Goal: Information Seeking & Learning: Learn about a topic

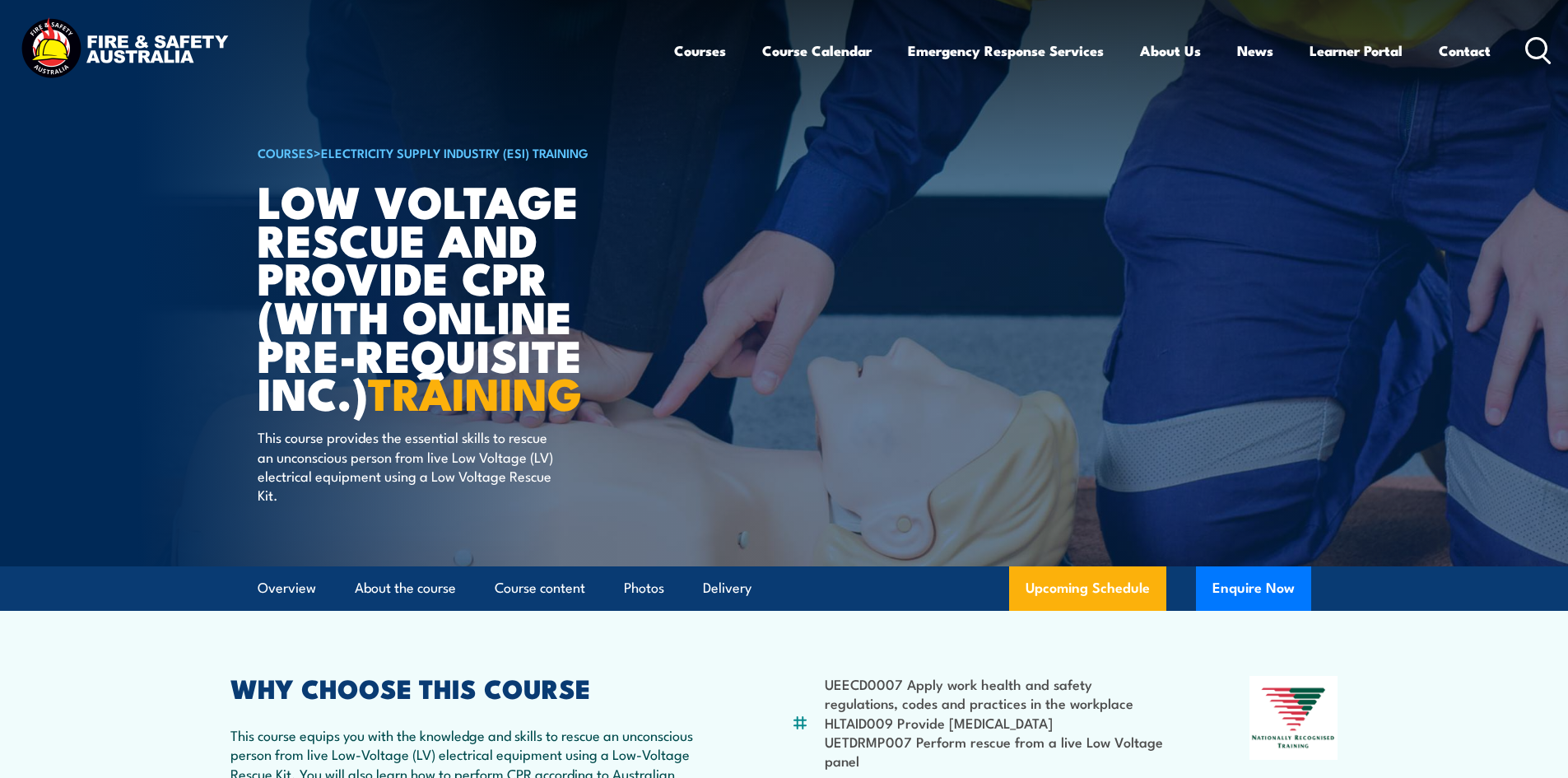
click at [1522, 48] on div "Courses Course Calendar Emergency Response Services Services Overview Emergency…" at bounding box center [1113, 50] width 878 height 70
click at [1531, 48] on icon at bounding box center [1538, 51] width 27 height 27
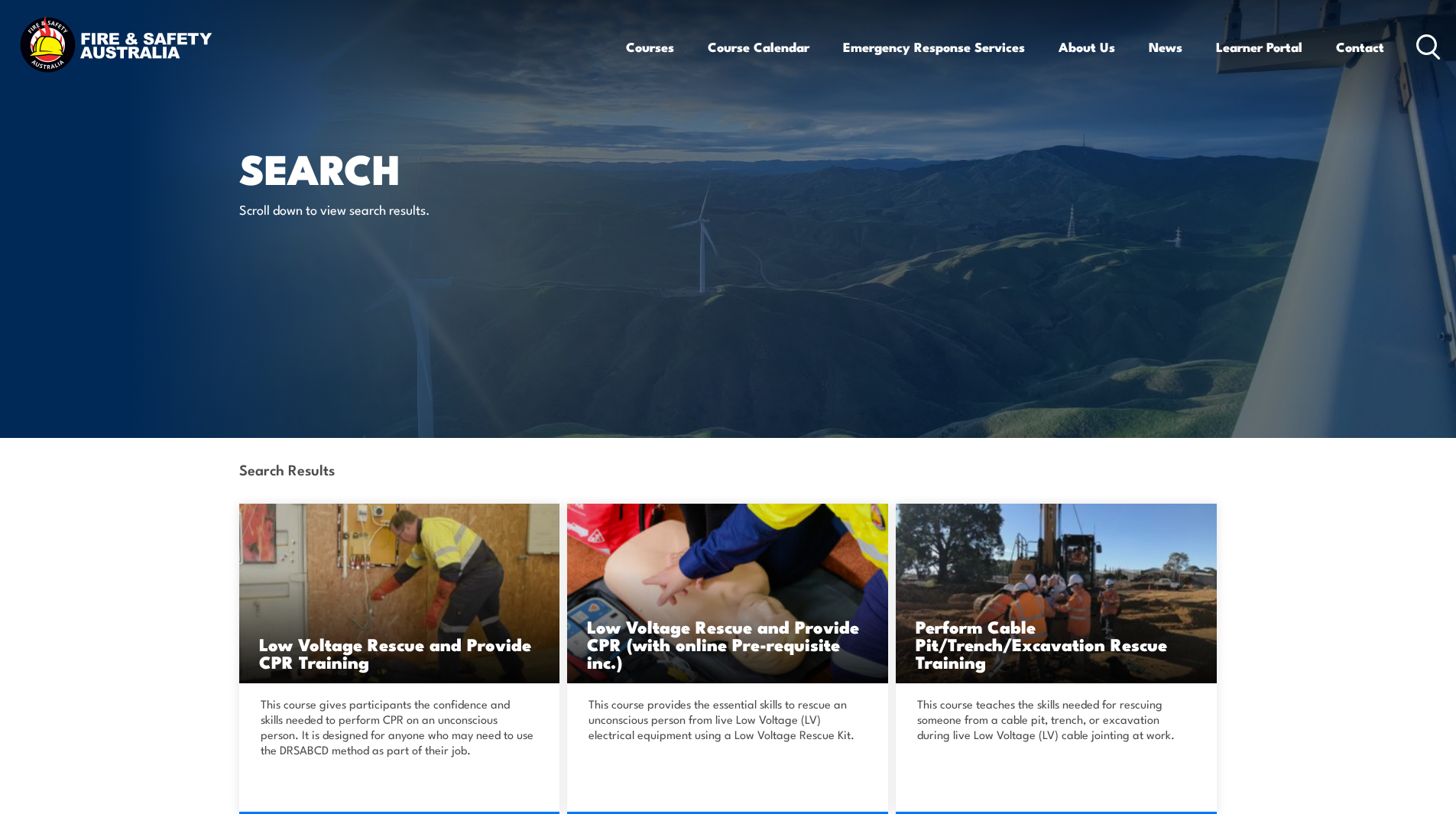
click at [953, 46] on circle at bounding box center [1426, 44] width 18 height 18
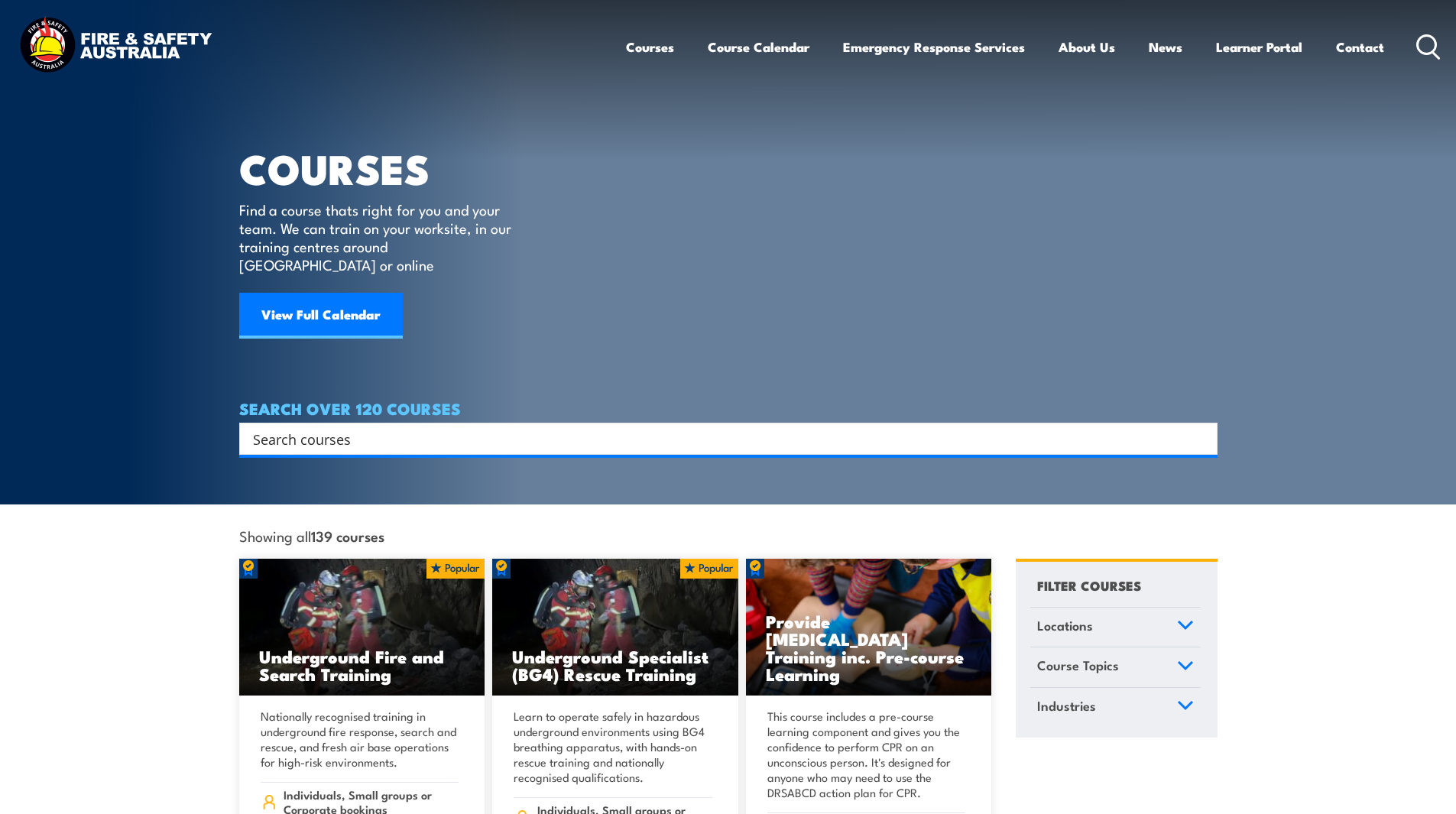
click at [333, 429] on input "Search input" at bounding box center [718, 438] width 931 height 23
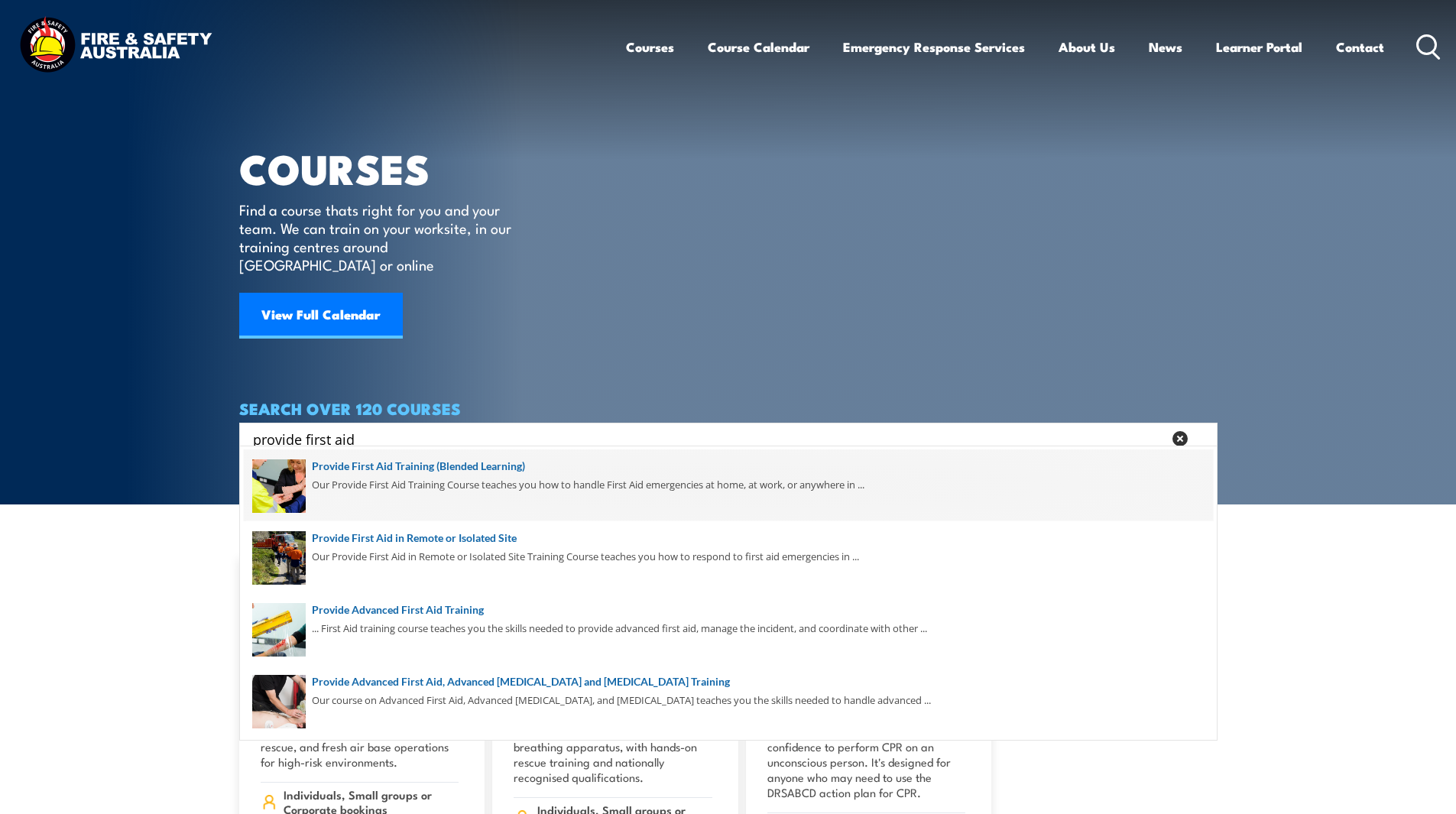
type input "provide first aid"
click at [374, 487] on span at bounding box center [728, 486] width 969 height 72
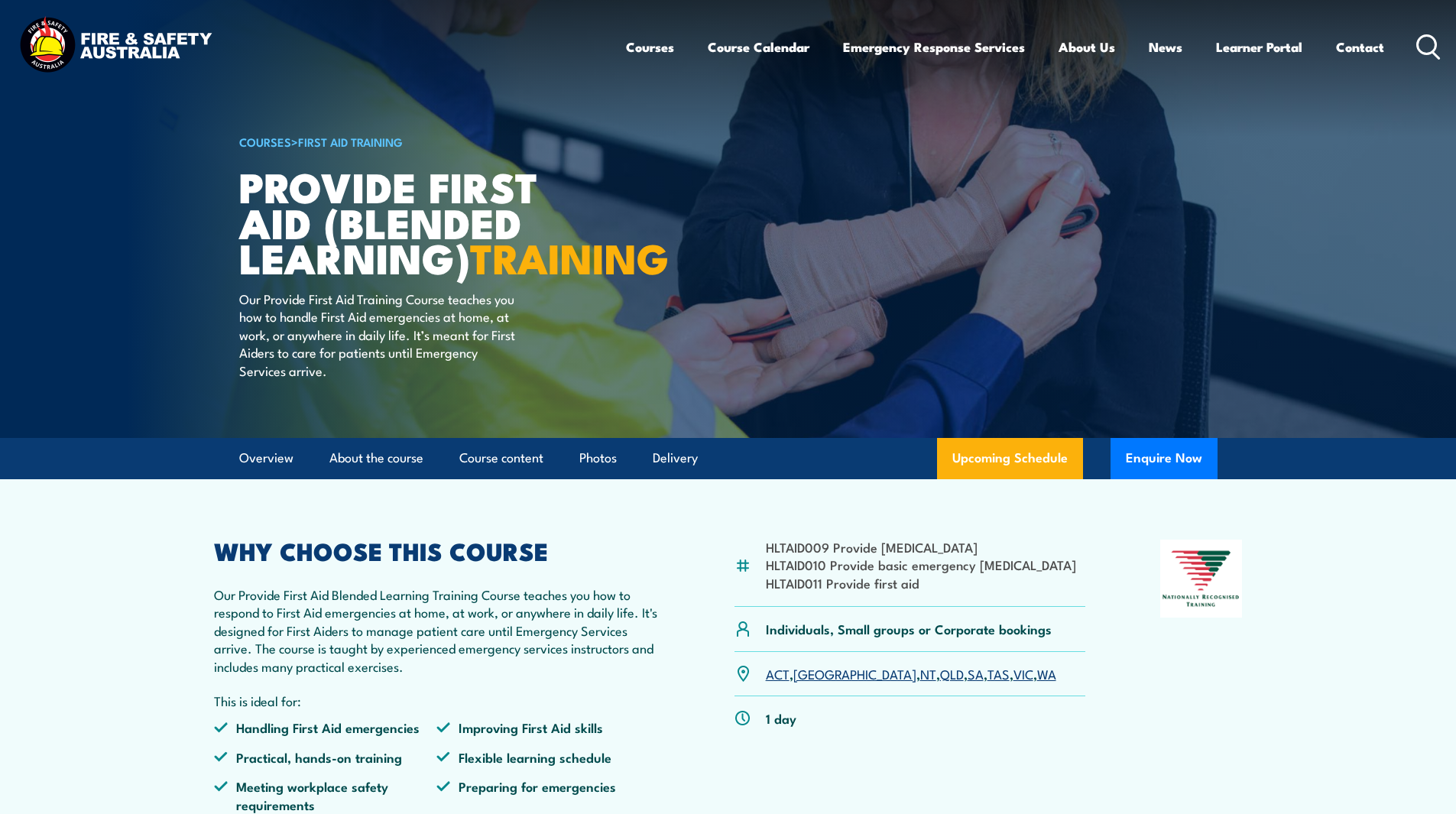
click at [479, 650] on p "Our Provide First Aid Blended Learning Training Course teaches you how to respo…" at bounding box center [437, 630] width 447 height 89
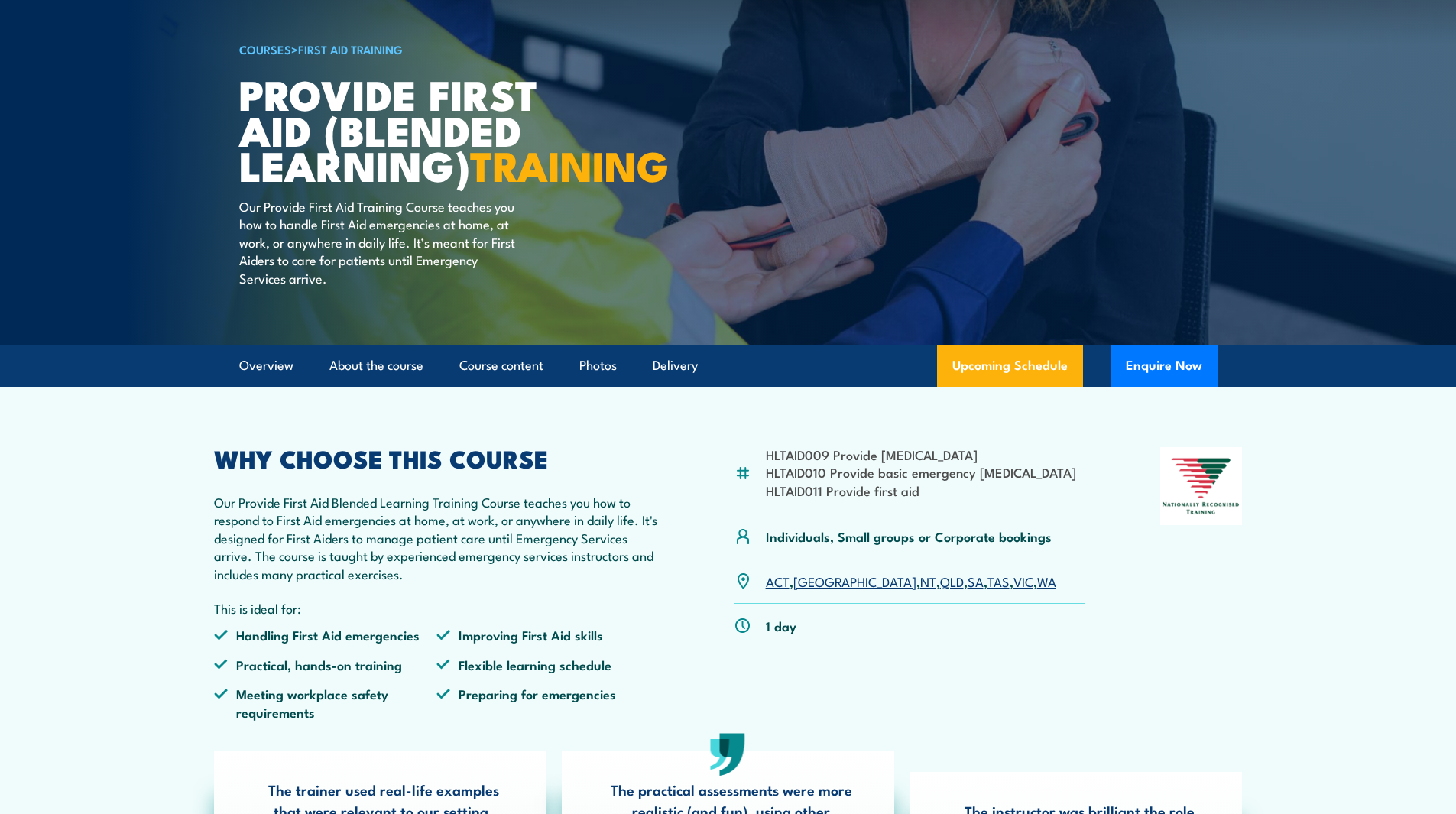
scroll to position [230, 0]
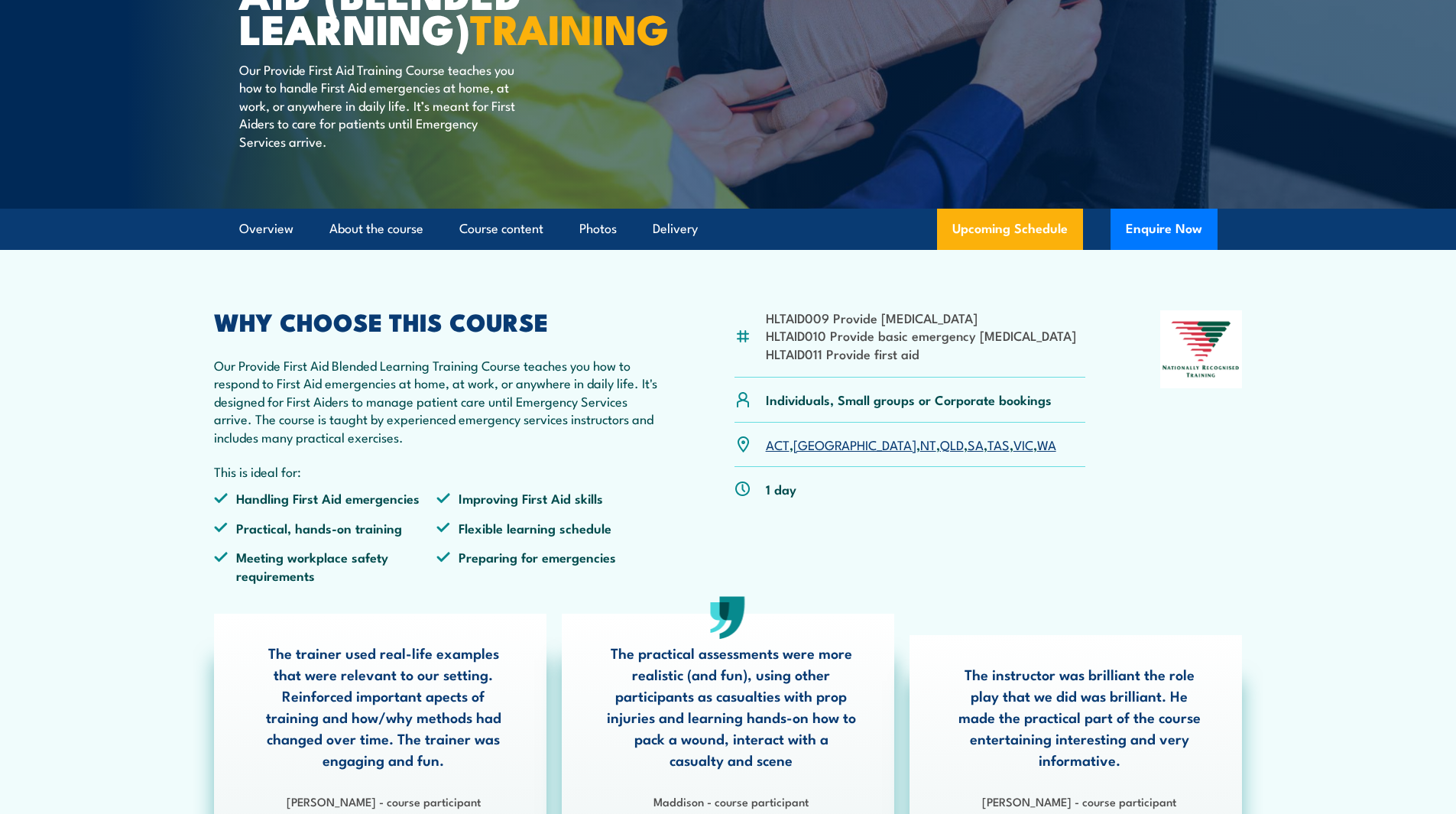
click at [514, 446] on p "Our Provide First Aid Blended Learning Training Course teaches you how to respo…" at bounding box center [437, 401] width 447 height 89
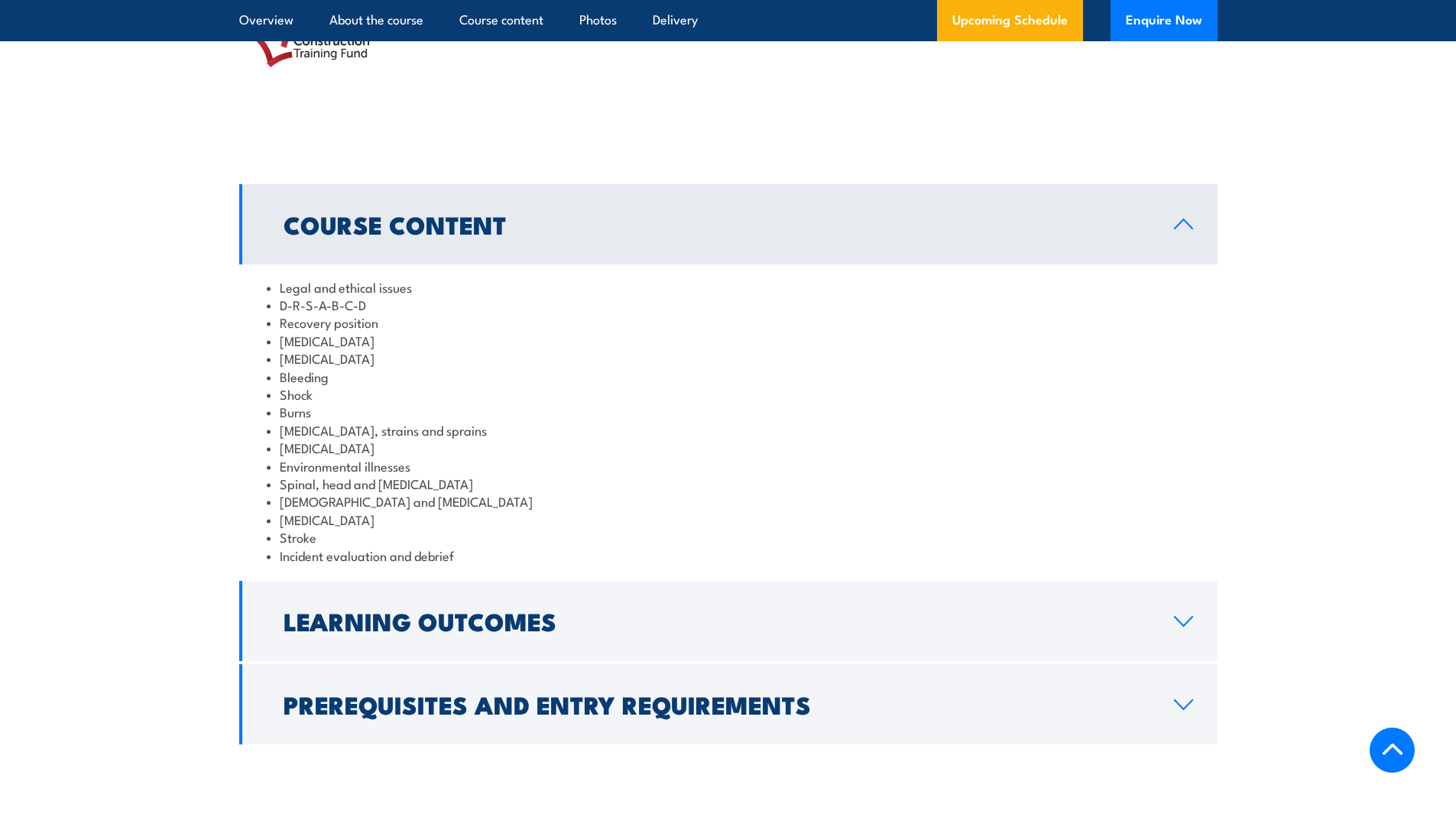
scroll to position [1605, 0]
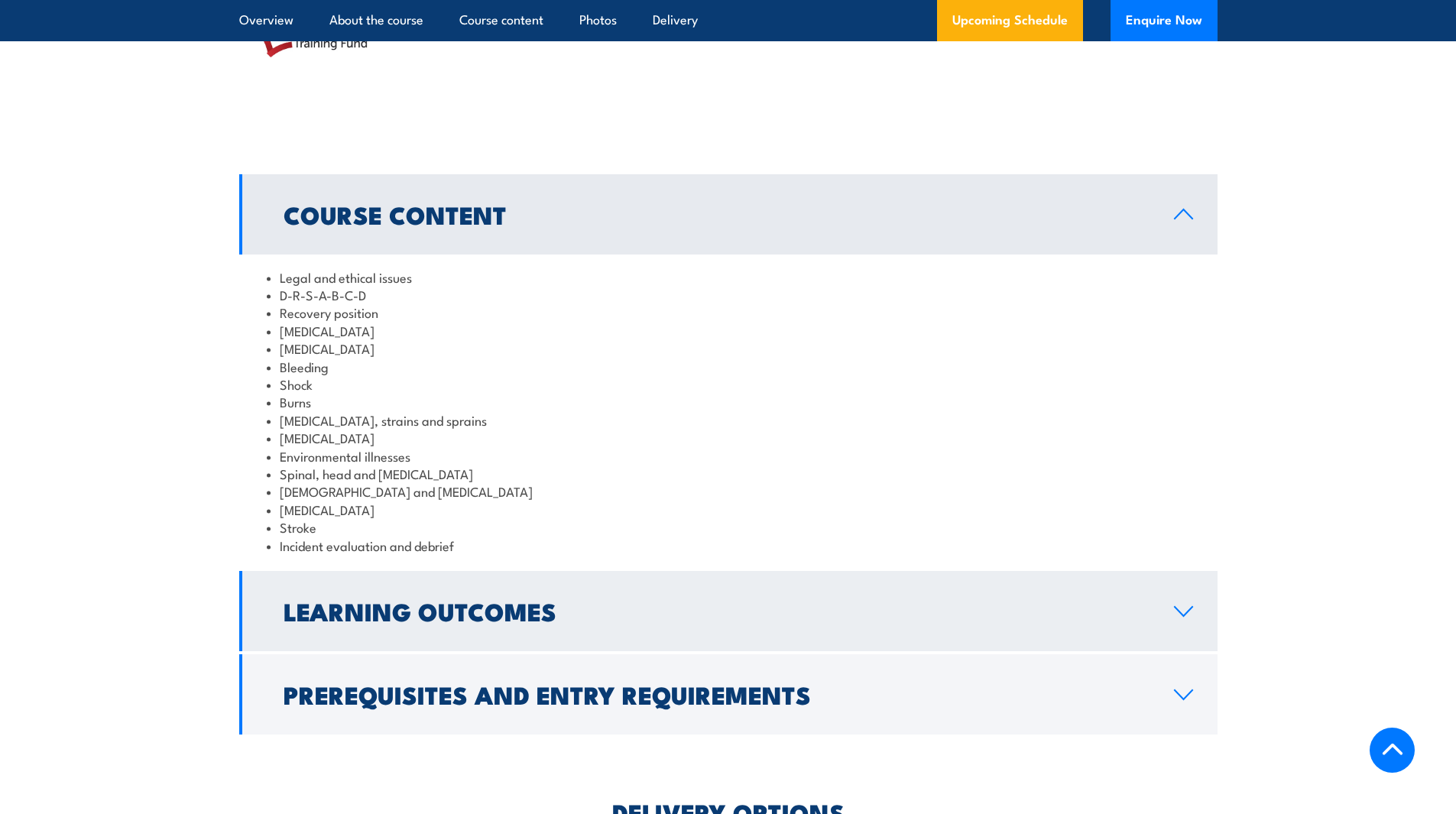
click at [1174, 651] on link "Learning Outcomes" at bounding box center [728, 611] width 978 height 81
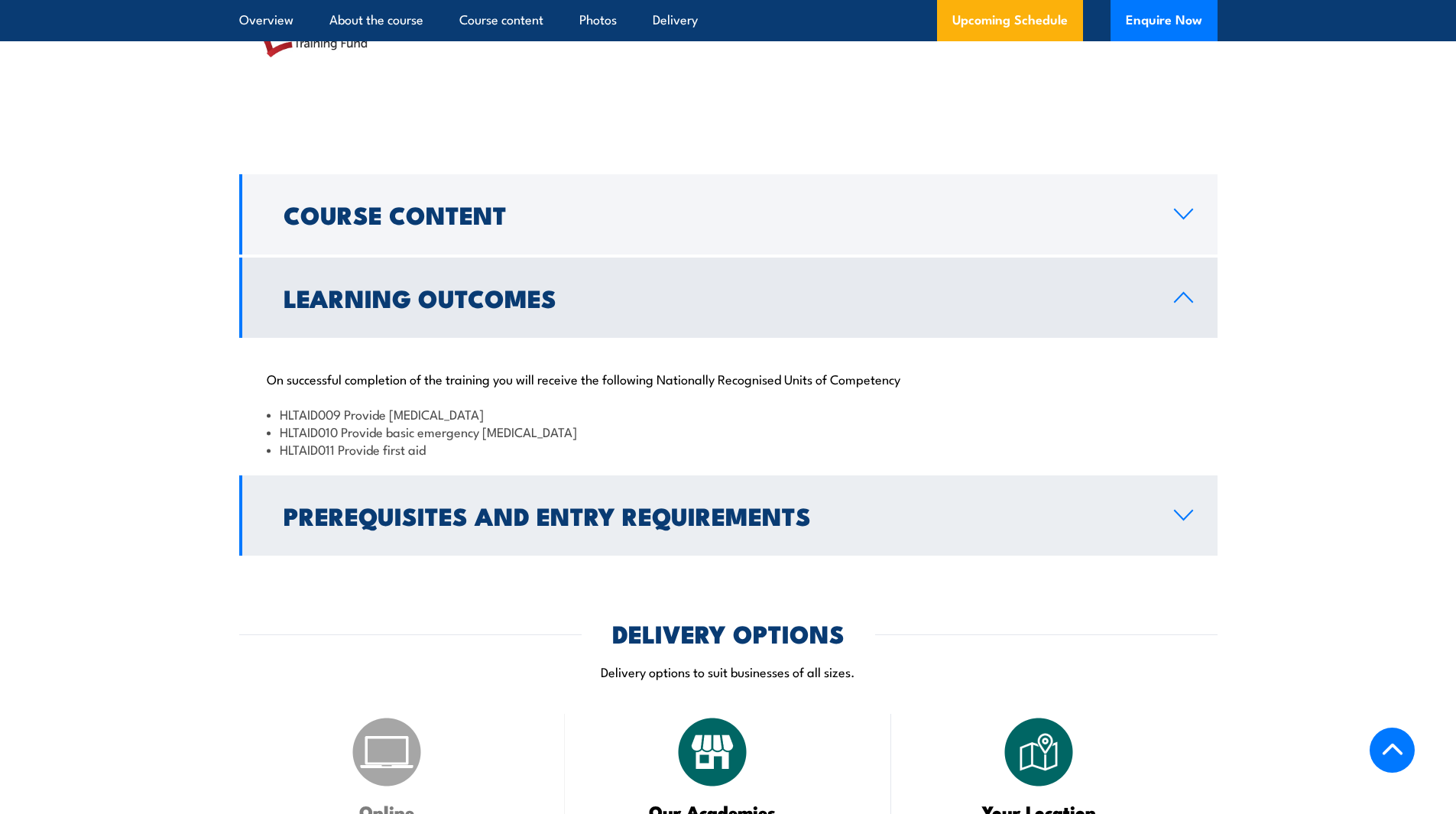
click at [1180, 521] on icon at bounding box center [1183, 514] width 21 height 12
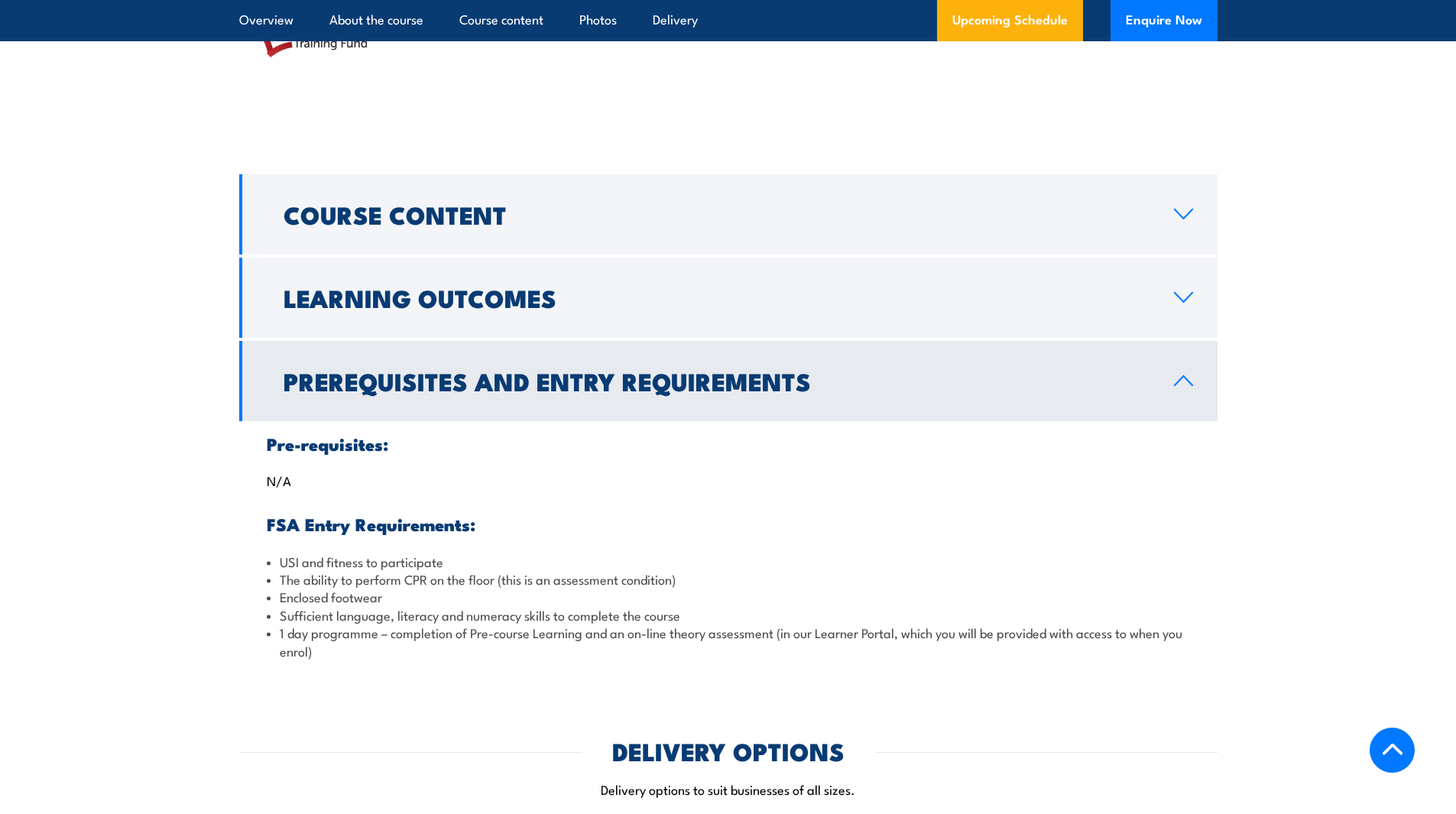
click at [1167, 421] on link "Prerequisites and Entry Requirements" at bounding box center [728, 380] width 978 height 81
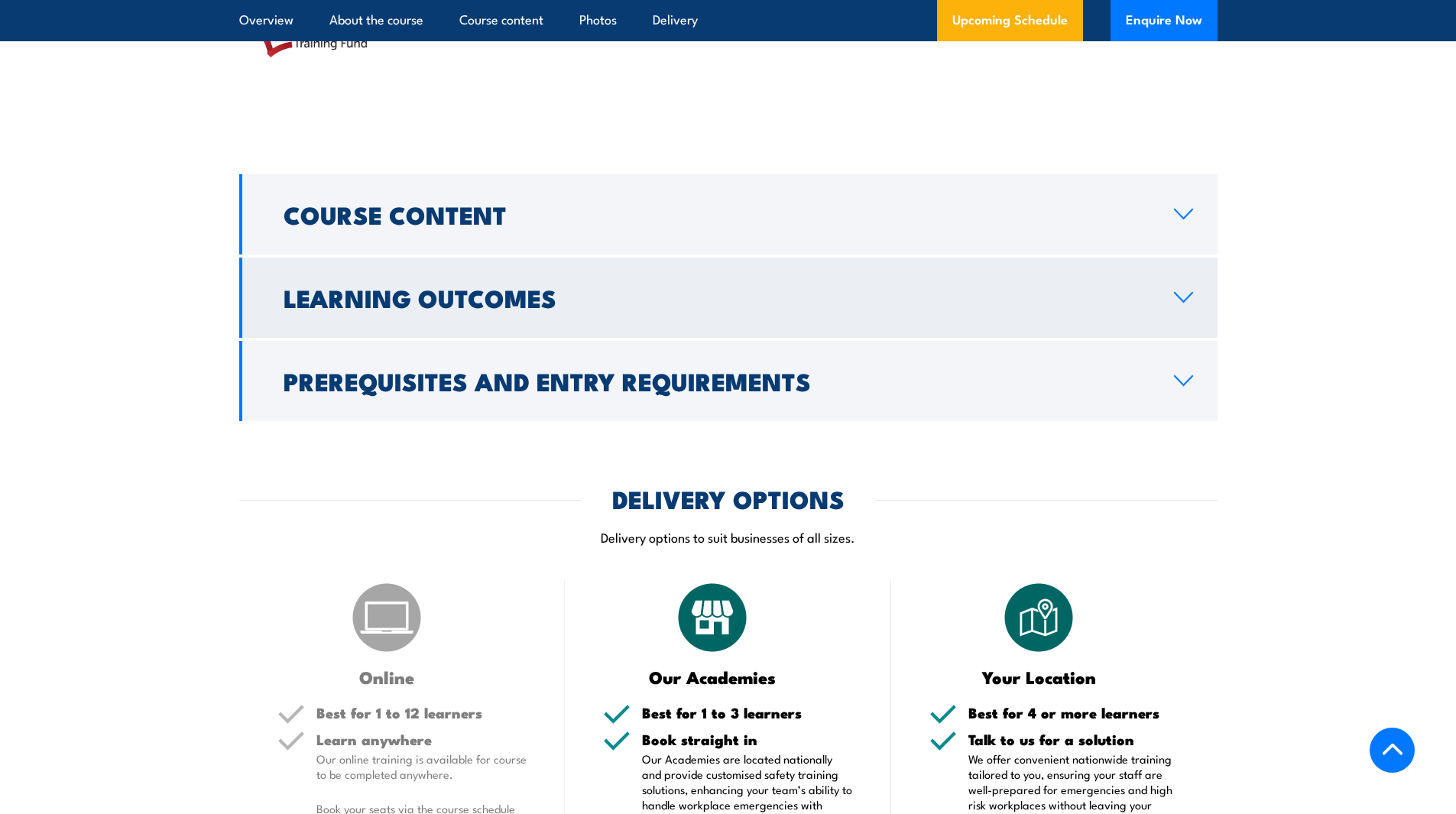
click at [1192, 338] on link "Learning Outcomes" at bounding box center [728, 297] width 978 height 81
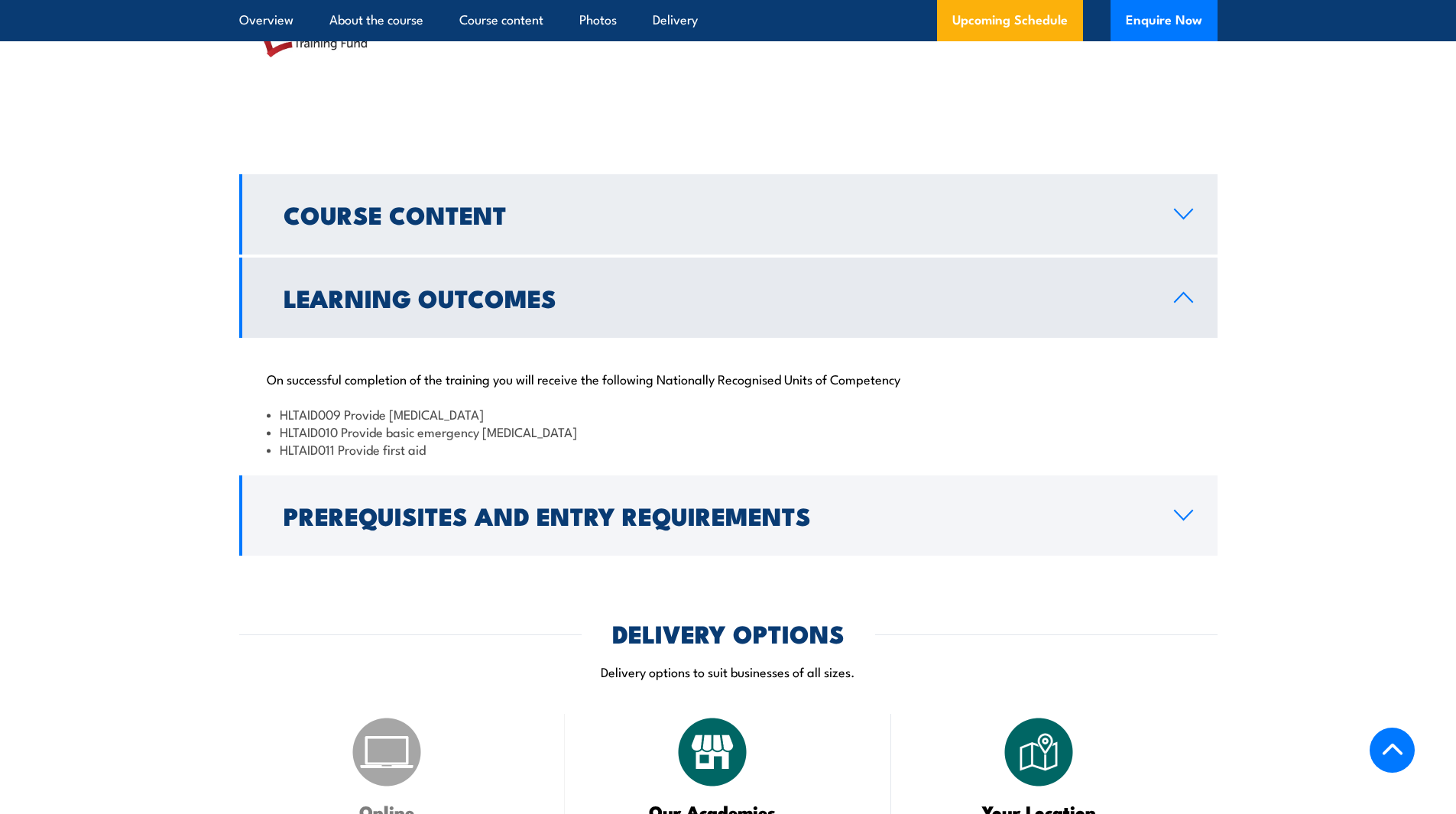
click at [1185, 220] on icon at bounding box center [1183, 214] width 21 height 12
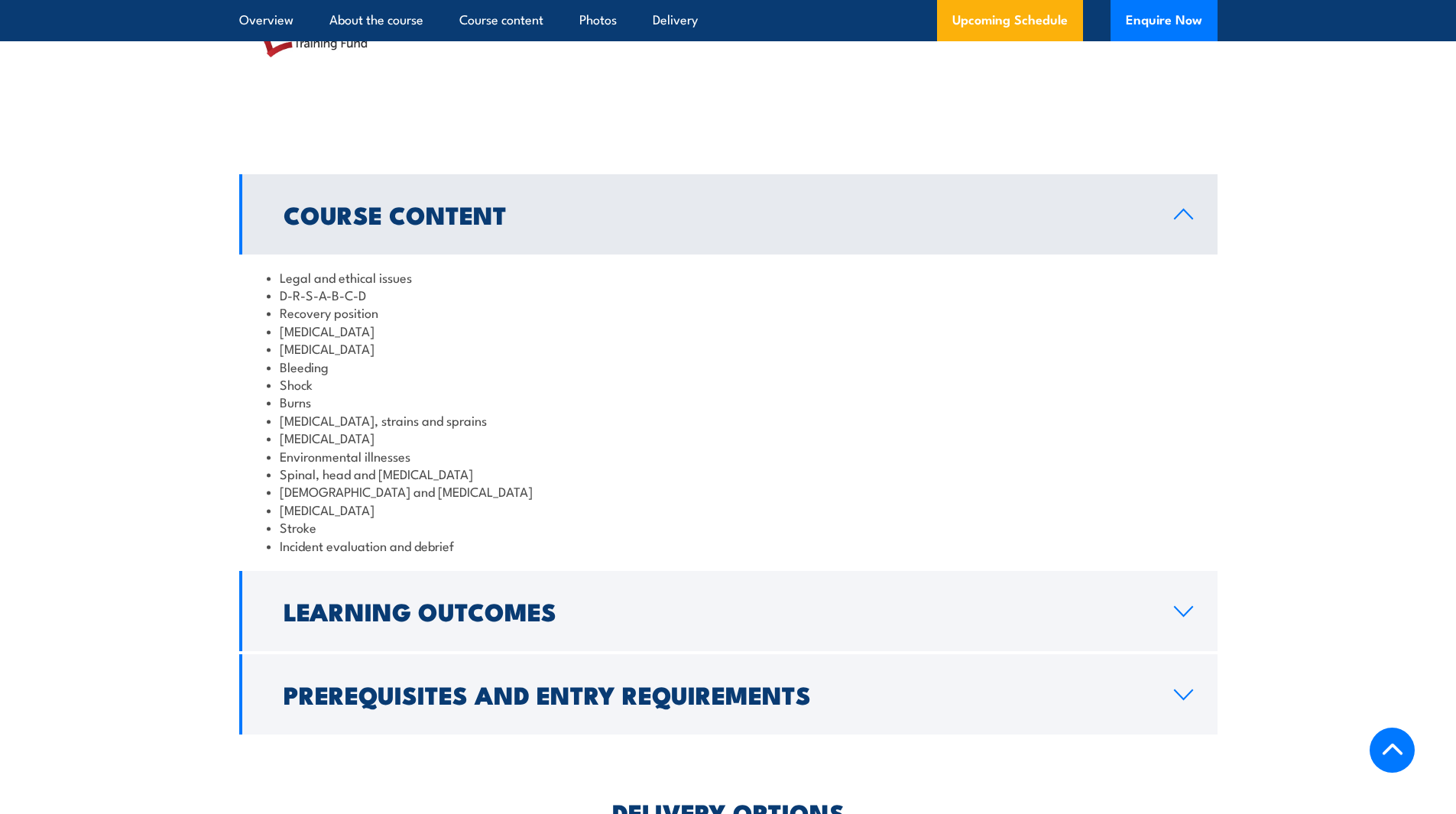
click at [347, 393] on li "Shock" at bounding box center [728, 384] width 923 height 18
click at [326, 321] on li "Recovery position" at bounding box center [728, 312] width 923 height 18
click at [333, 303] on li "D-R-S-A-B-C-D" at bounding box center [728, 294] width 923 height 18
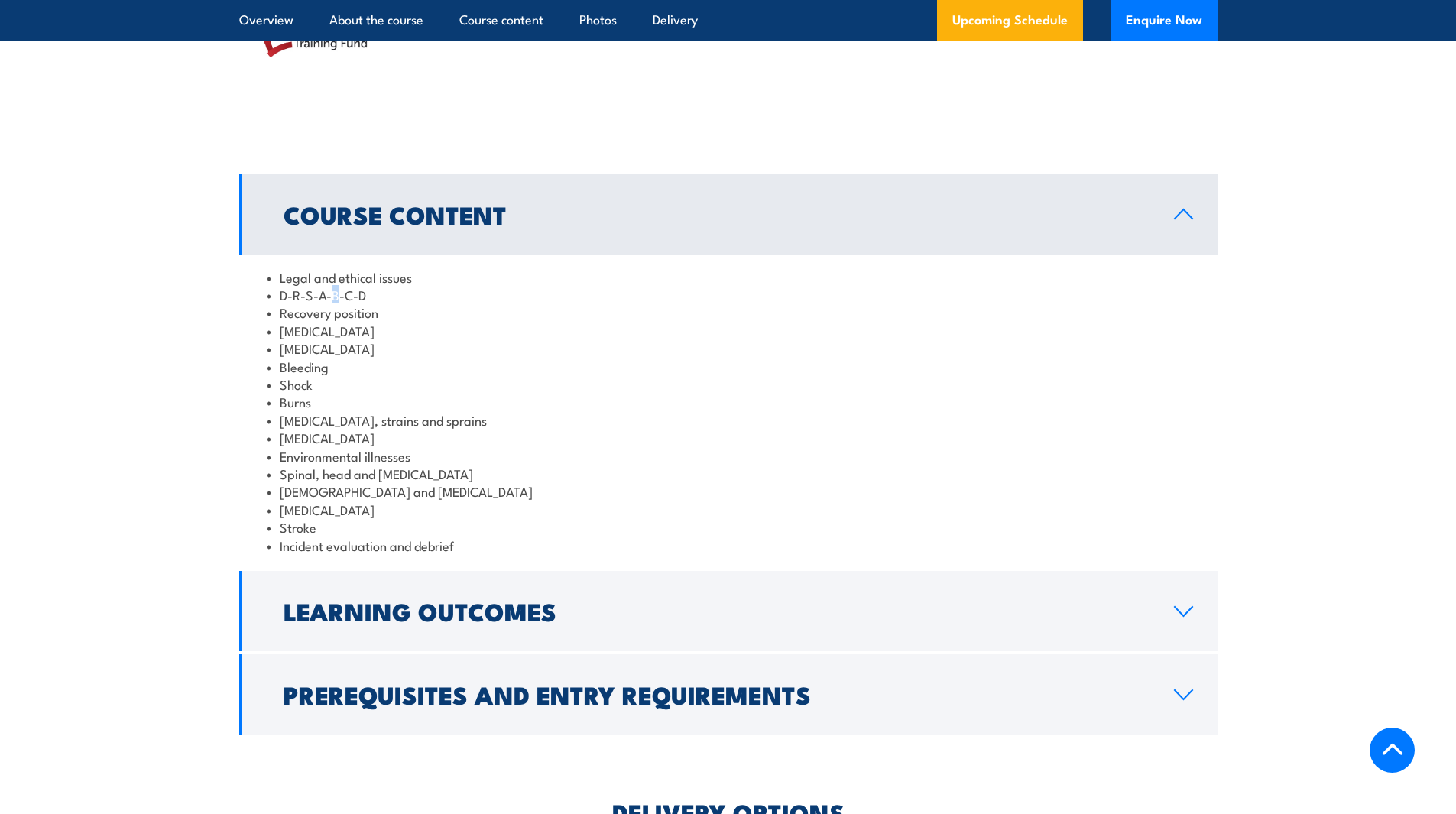
click at [333, 303] on li "D-R-S-A-B-C-D" at bounding box center [728, 294] width 923 height 18
click at [394, 446] on li "Bites and stings" at bounding box center [728, 438] width 923 height 18
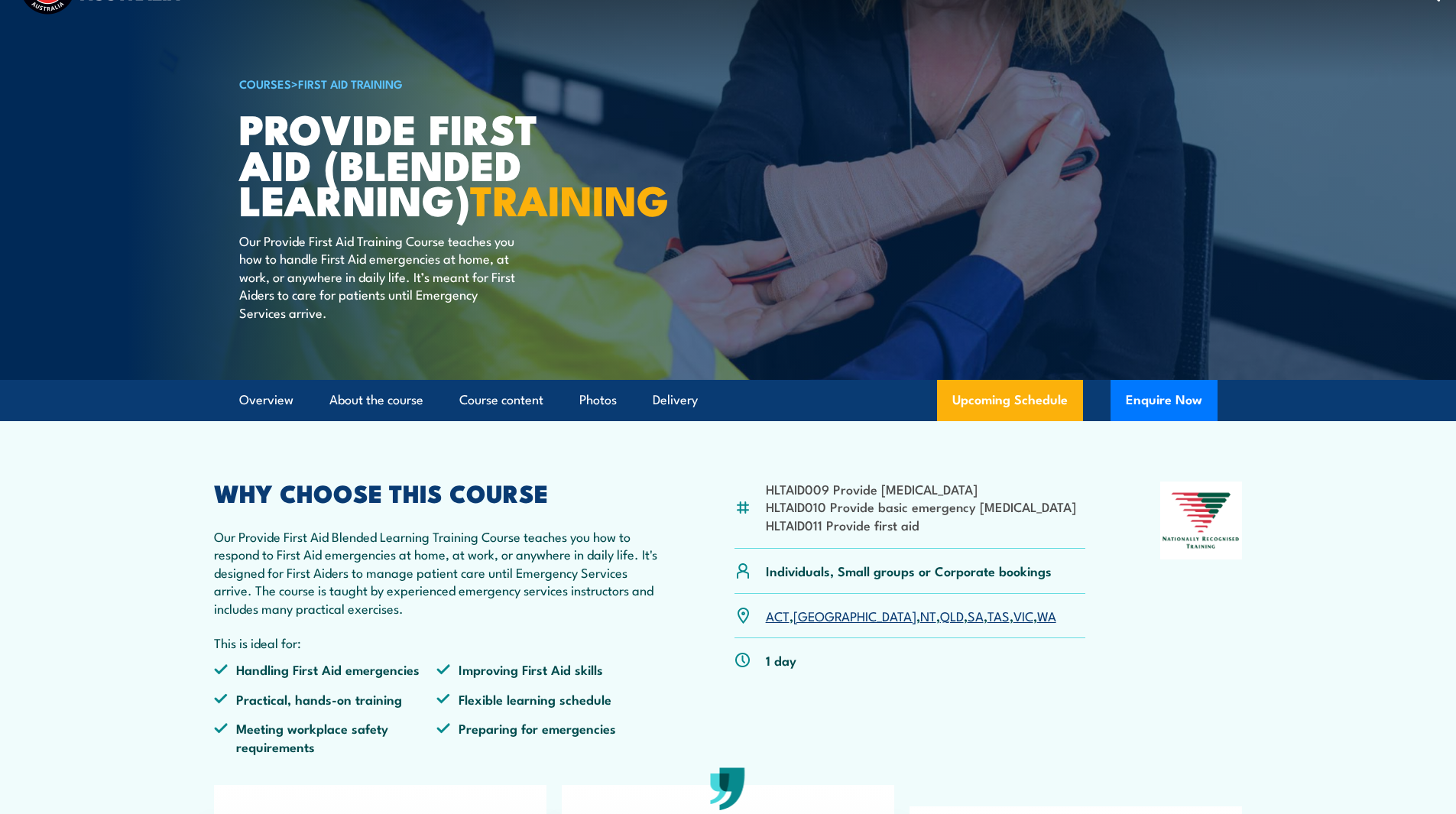
scroll to position [0, 0]
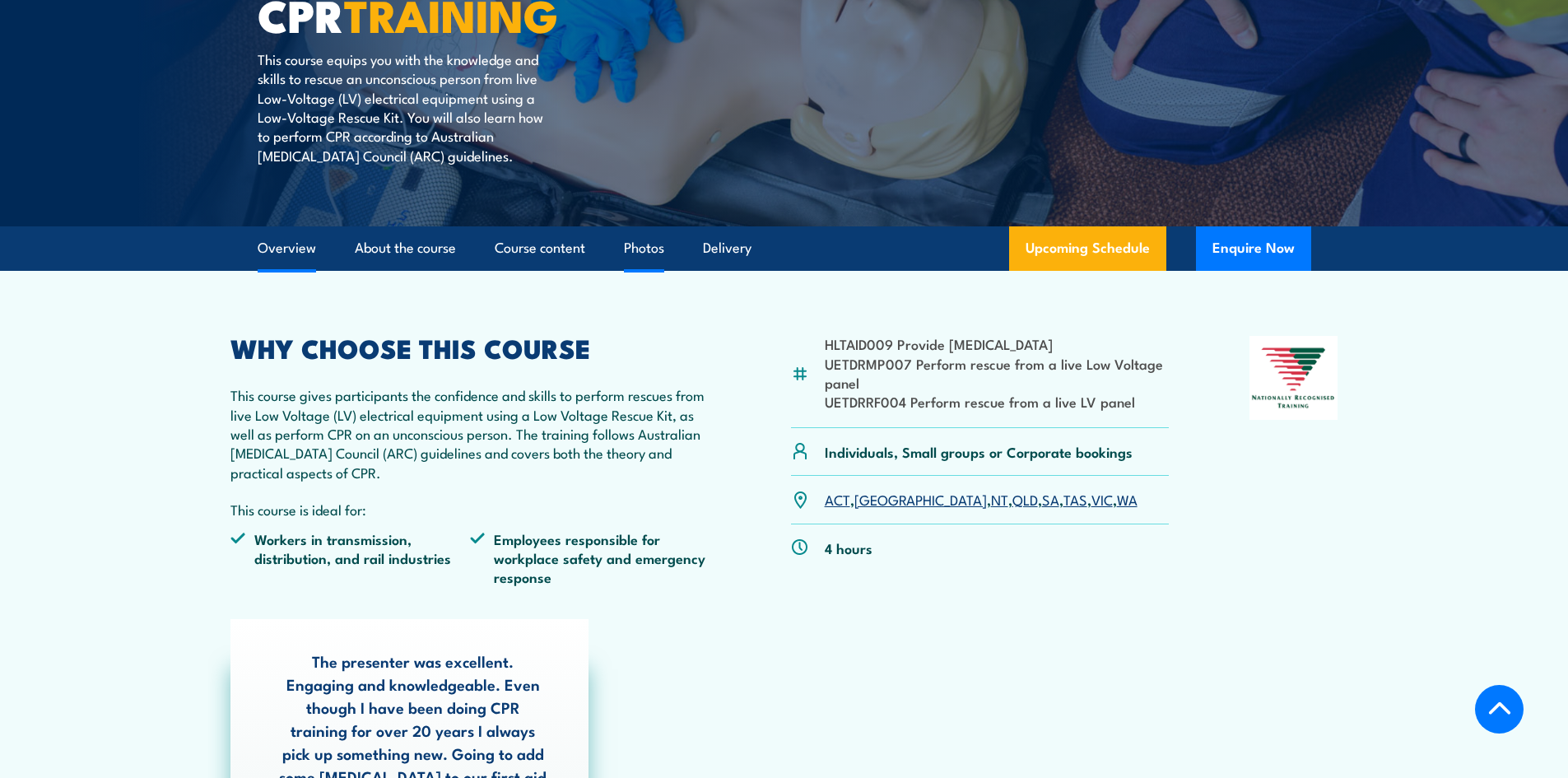
scroll to position [247, 0]
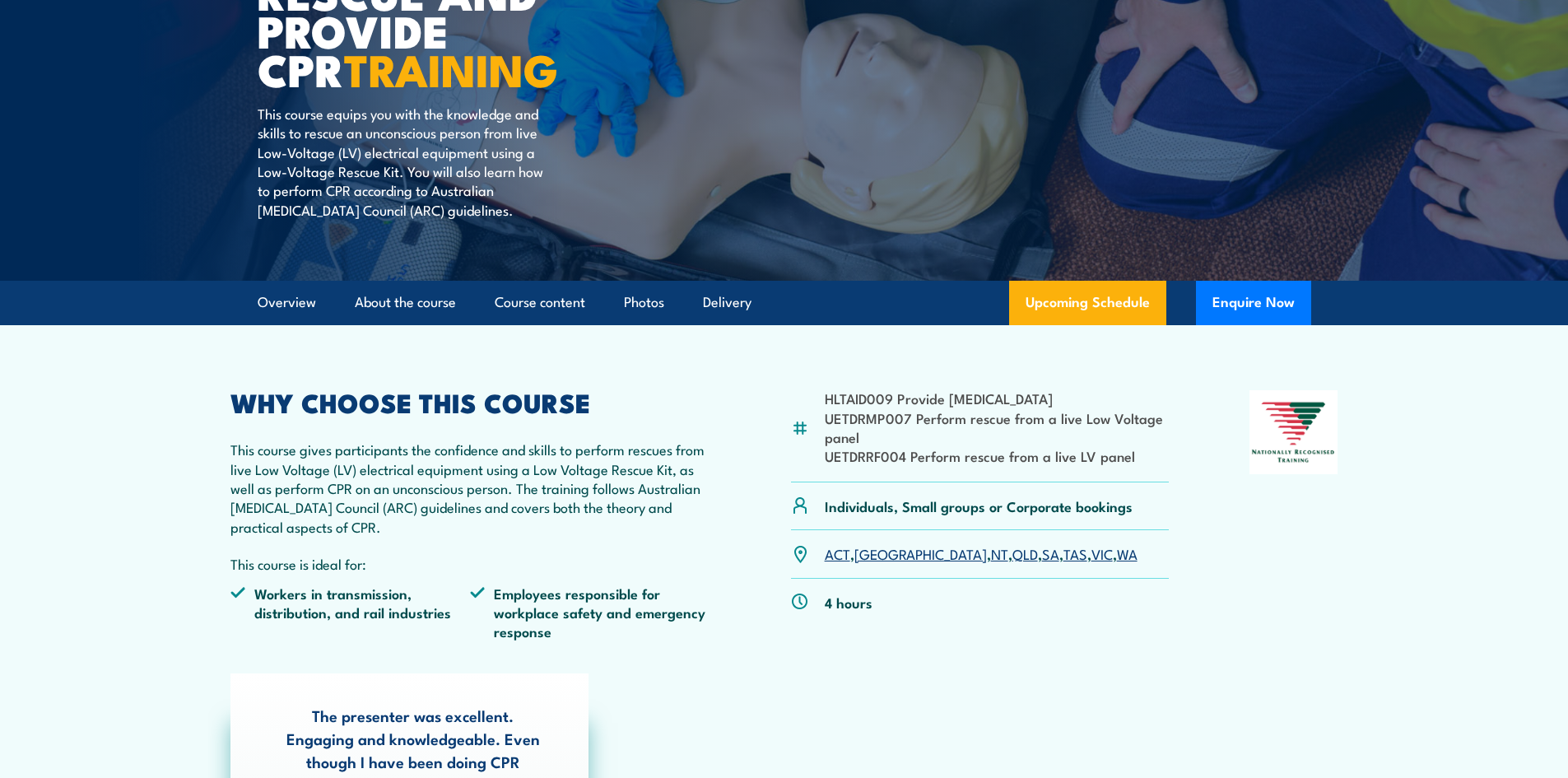
click at [898, 428] on li "UETDRMP007 Perform rescue from a live Low Voltage panel" at bounding box center [997, 427] width 345 height 39
click at [909, 446] on li "UETDRRF004 Perform rescue from a live LV panel" at bounding box center [997, 455] width 345 height 19
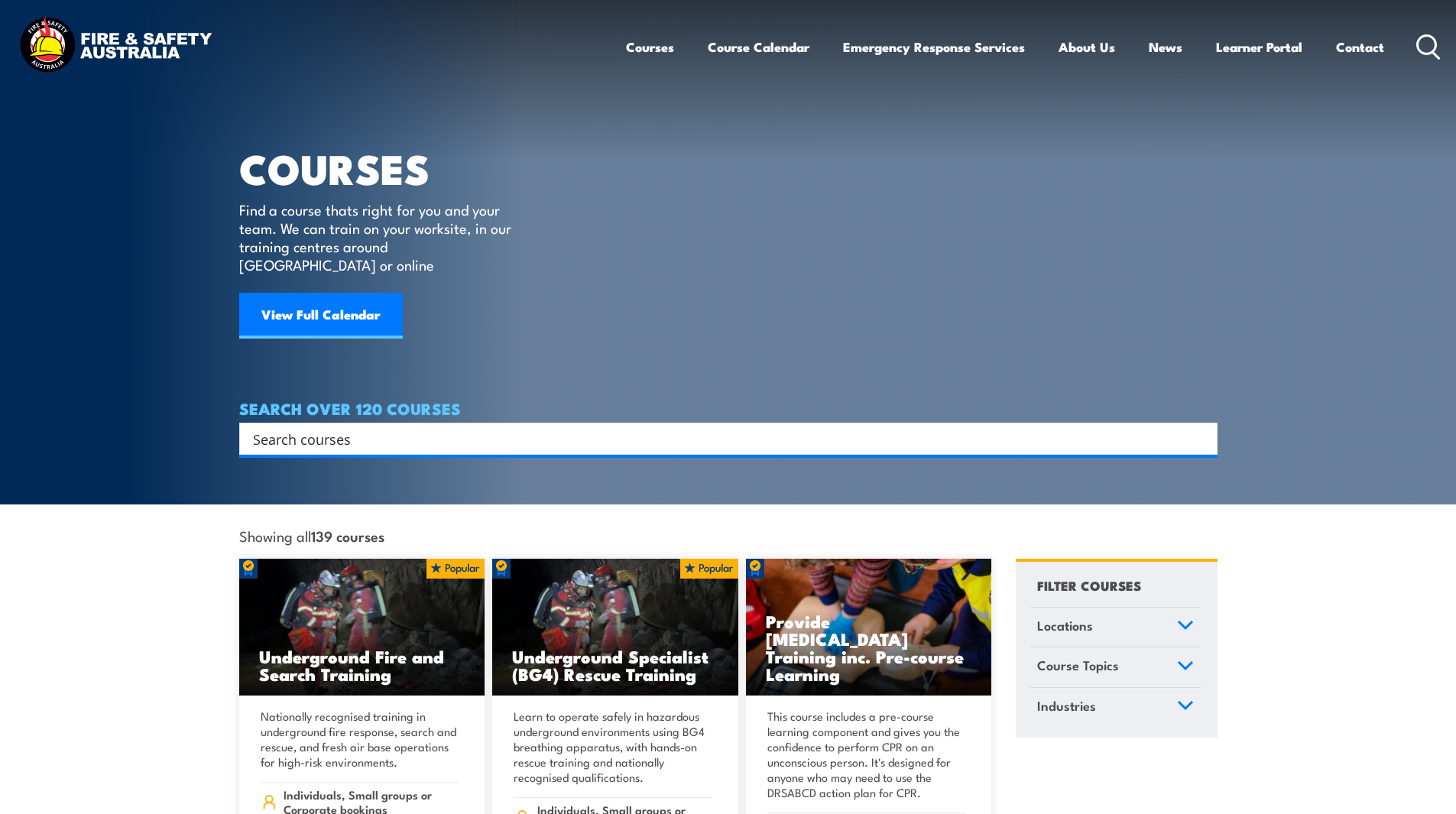
click at [550, 427] on input "Search input" at bounding box center [718, 438] width 931 height 23
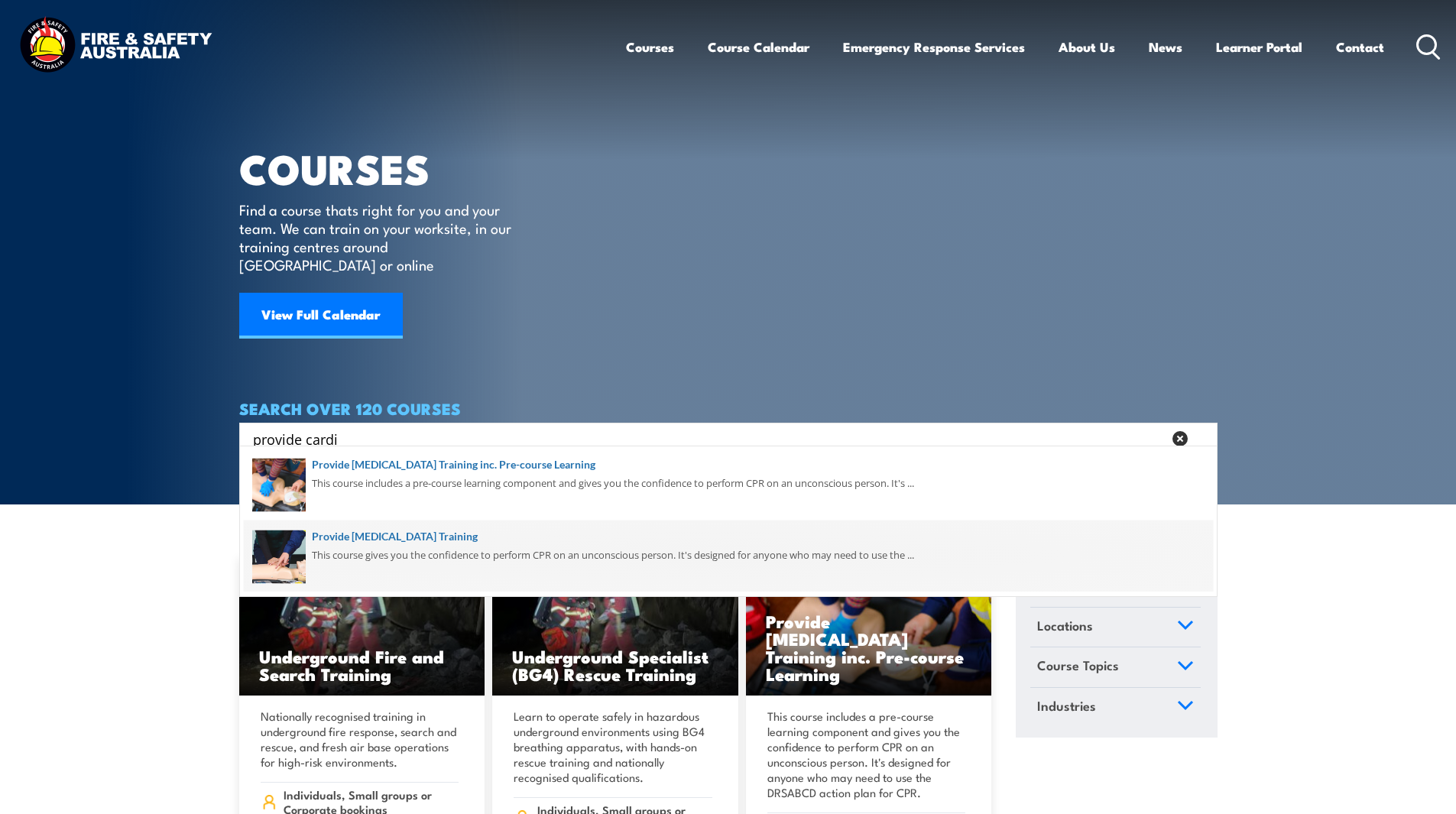
type input "provide cardi"
click at [510, 558] on span at bounding box center [728, 557] width 969 height 72
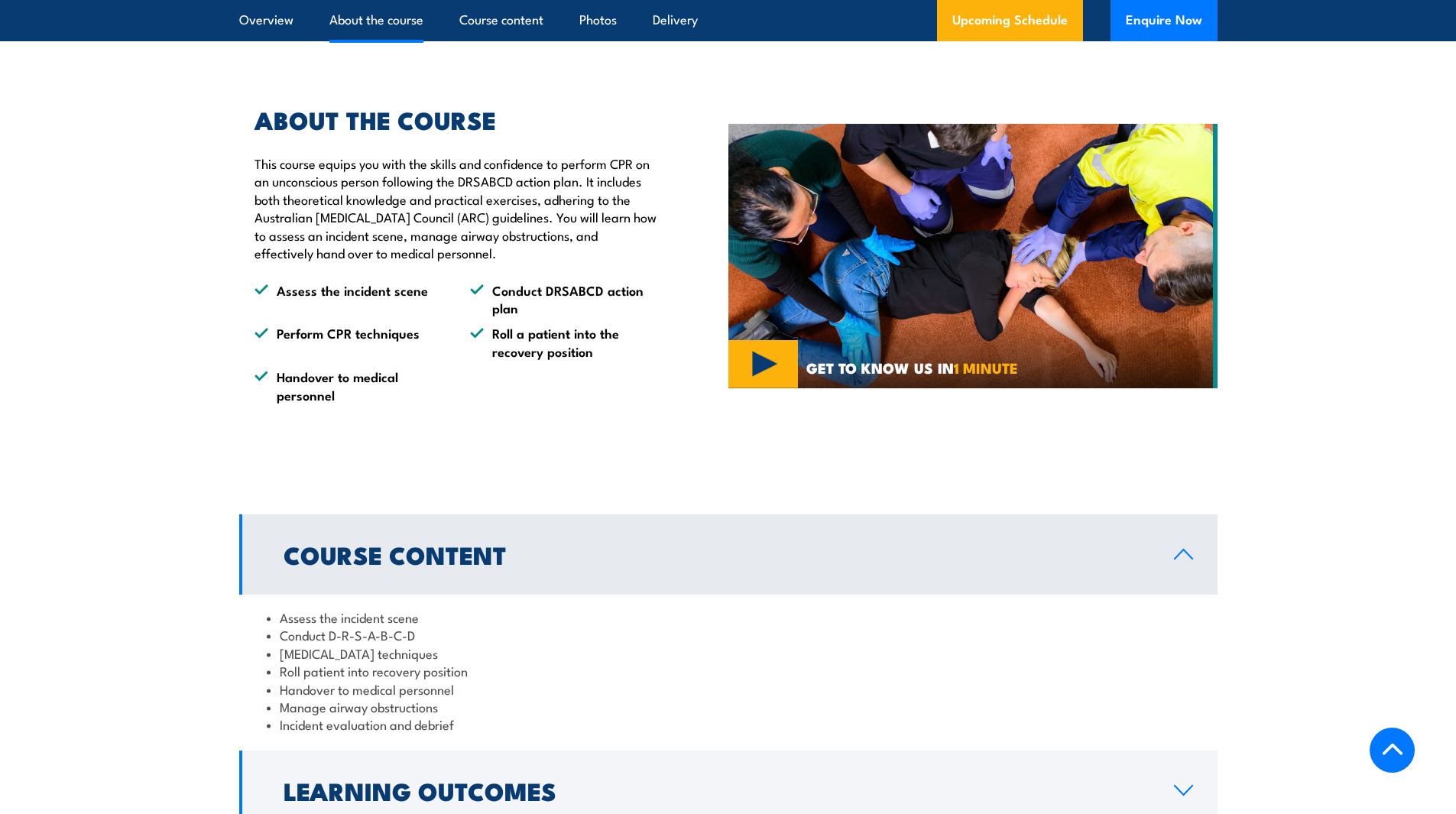
scroll to position [1375, 0]
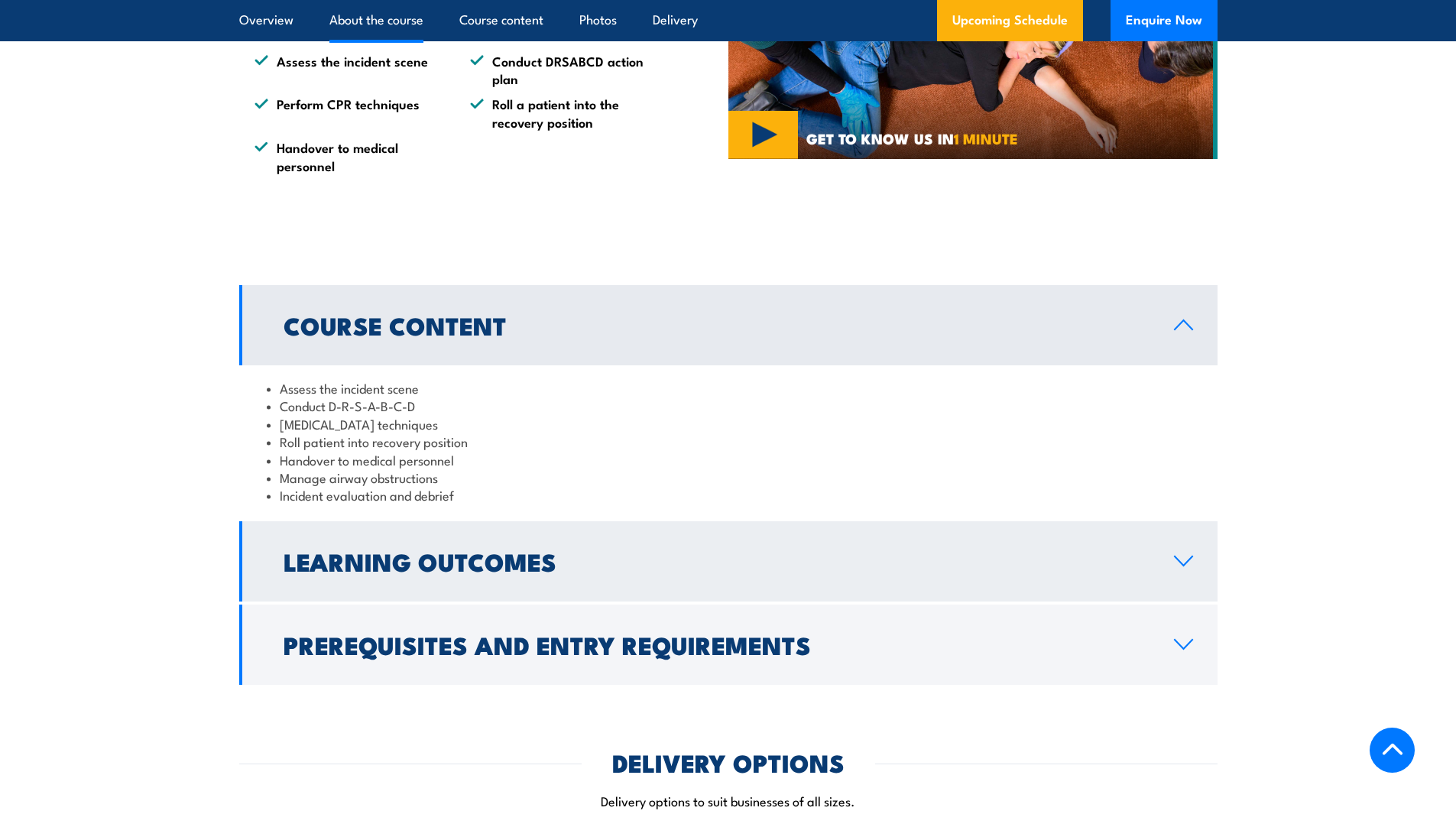
click at [1185, 567] on icon at bounding box center [1183, 560] width 21 height 12
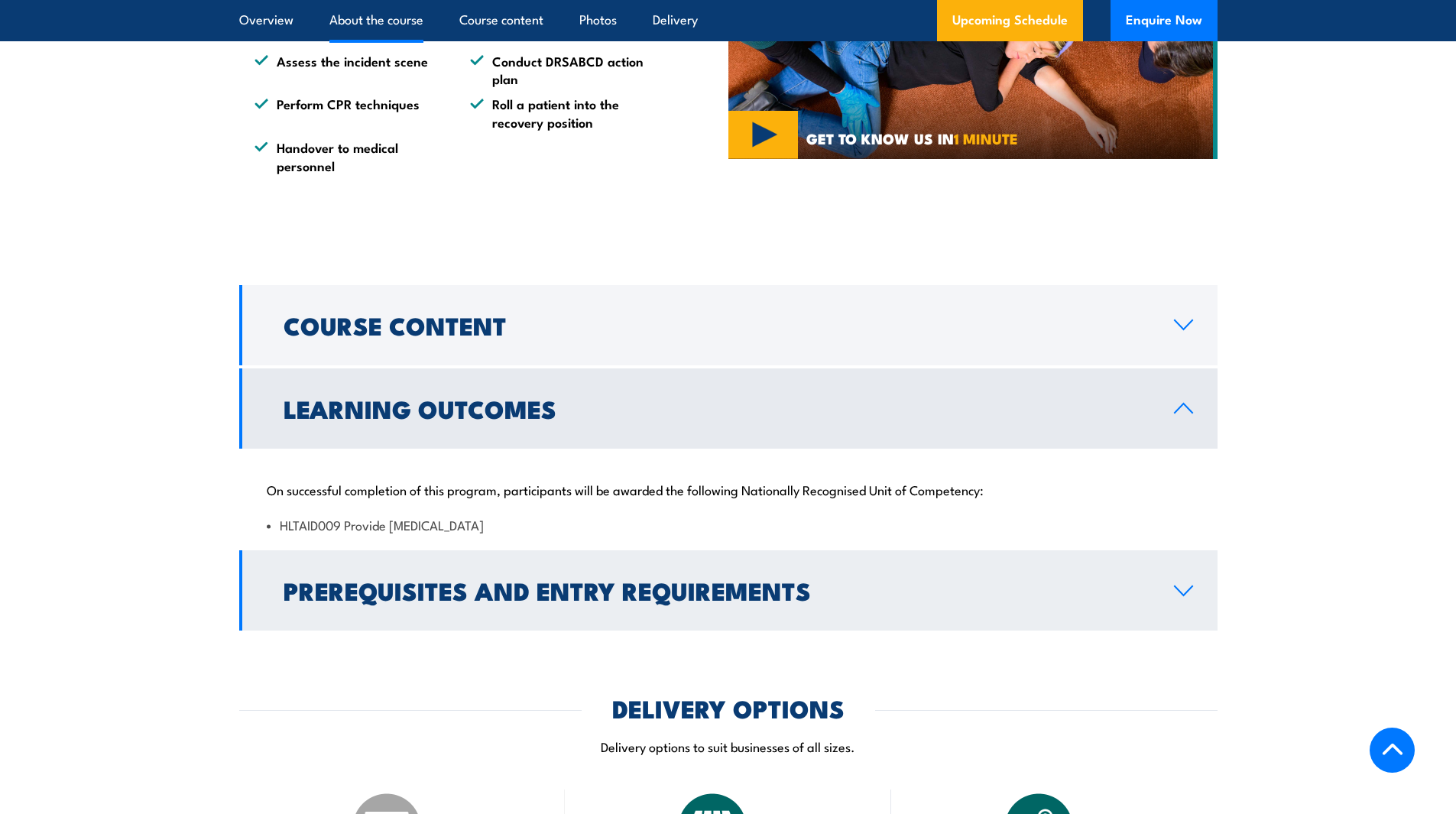
click at [1178, 597] on icon at bounding box center [1183, 590] width 21 height 12
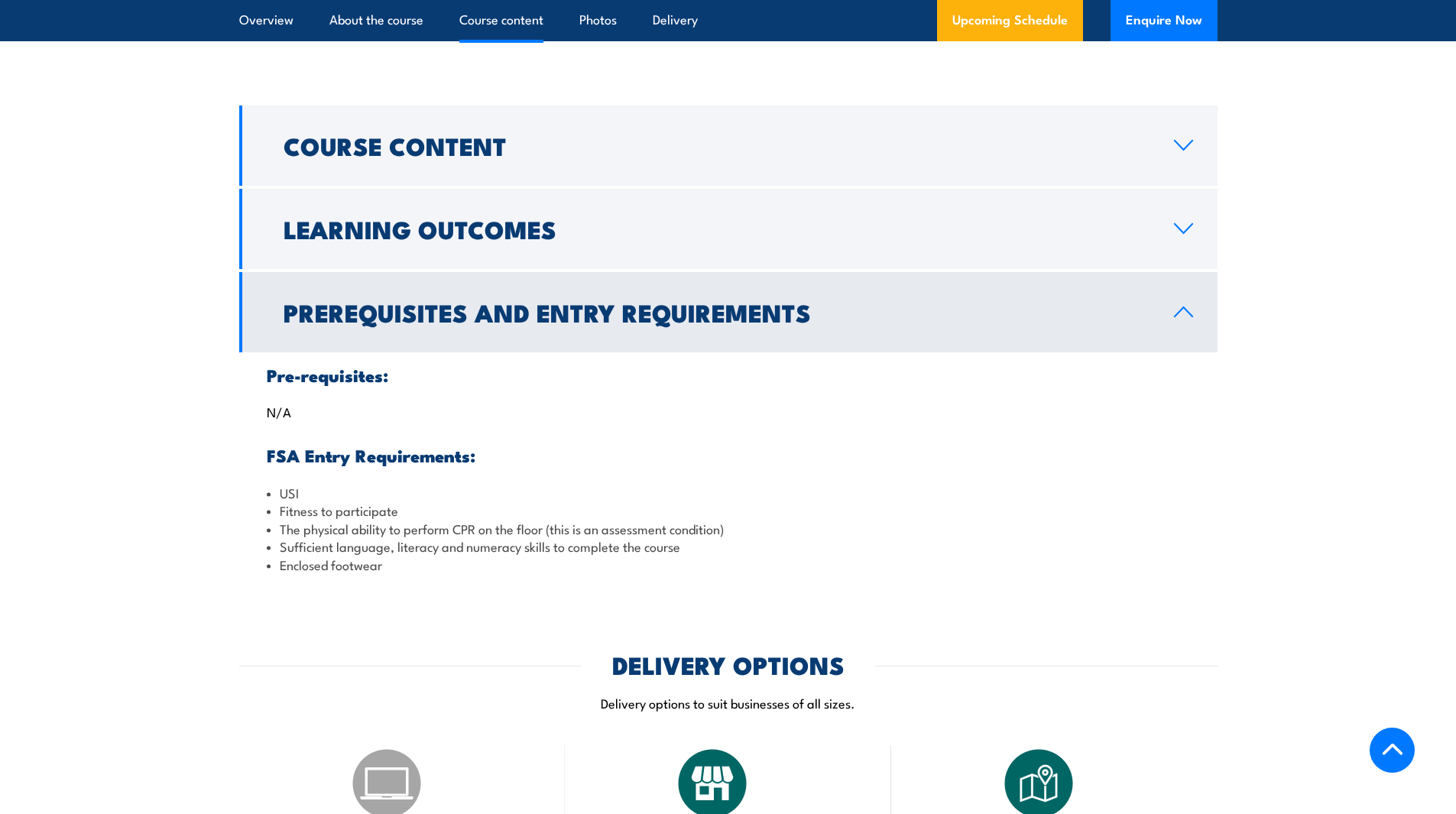
scroll to position [1528, 0]
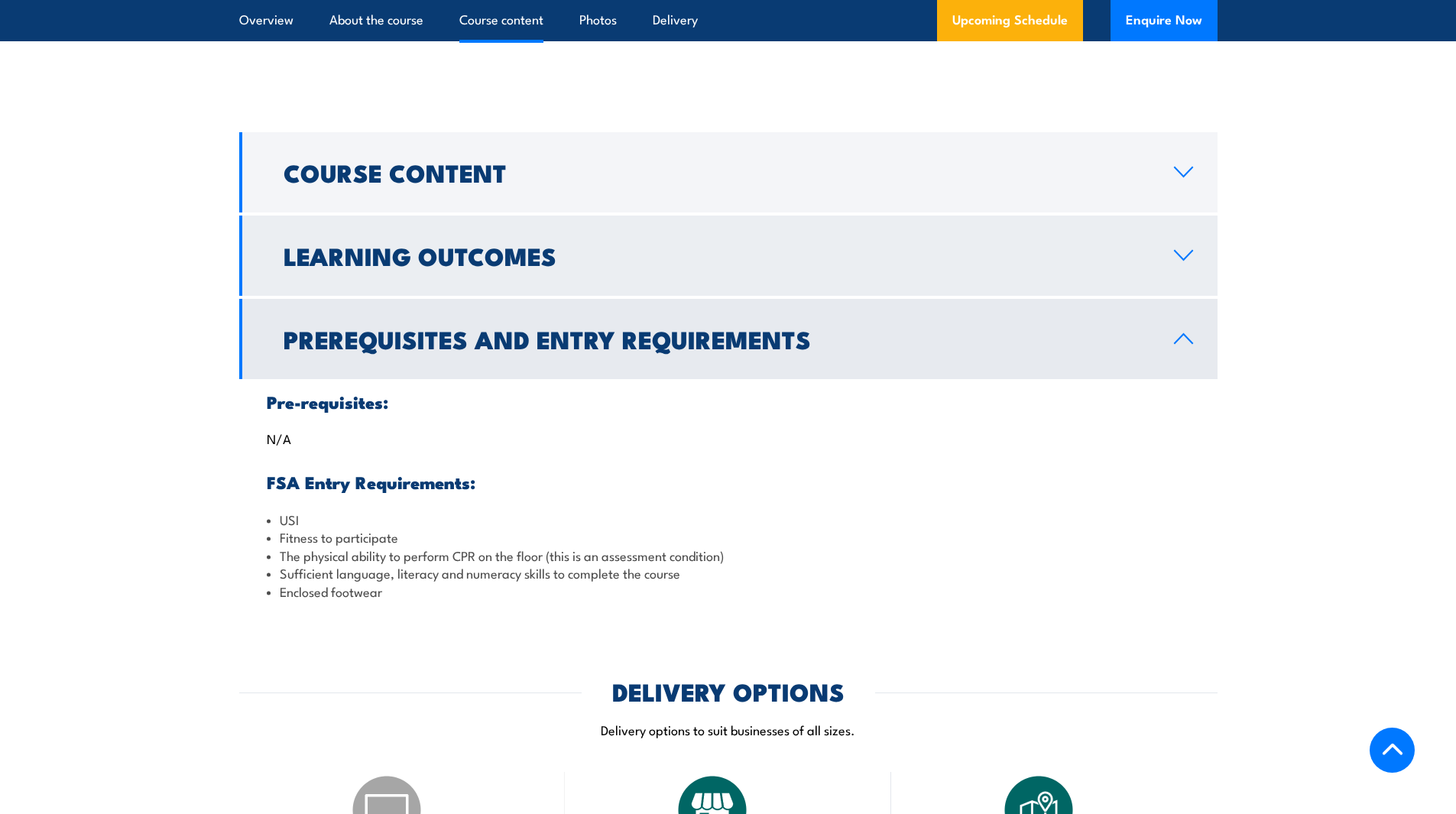
click at [1169, 296] on link "Learning Outcomes" at bounding box center [728, 255] width 978 height 81
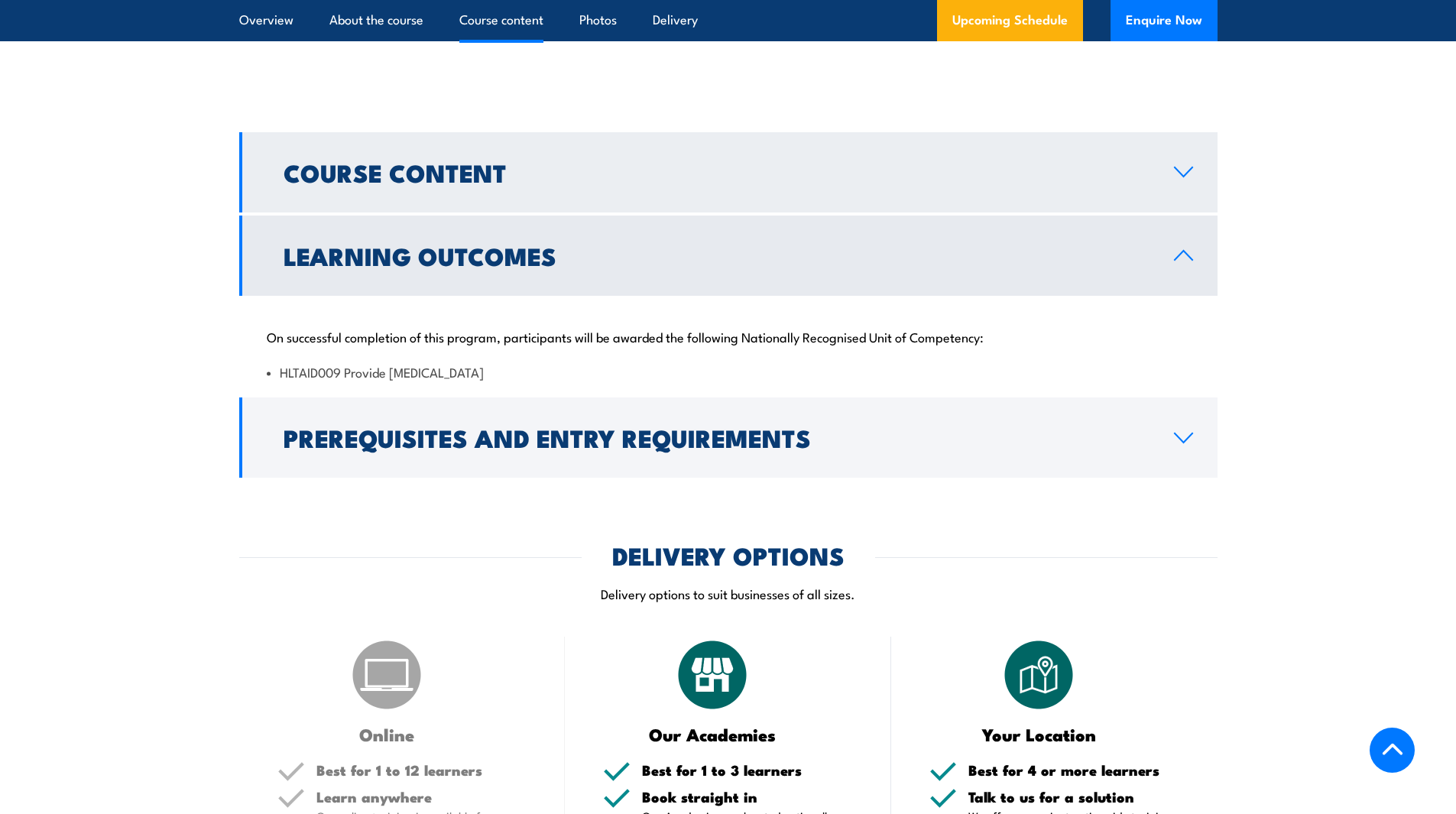
click at [1196, 179] on link "Course Content" at bounding box center [728, 172] width 978 height 81
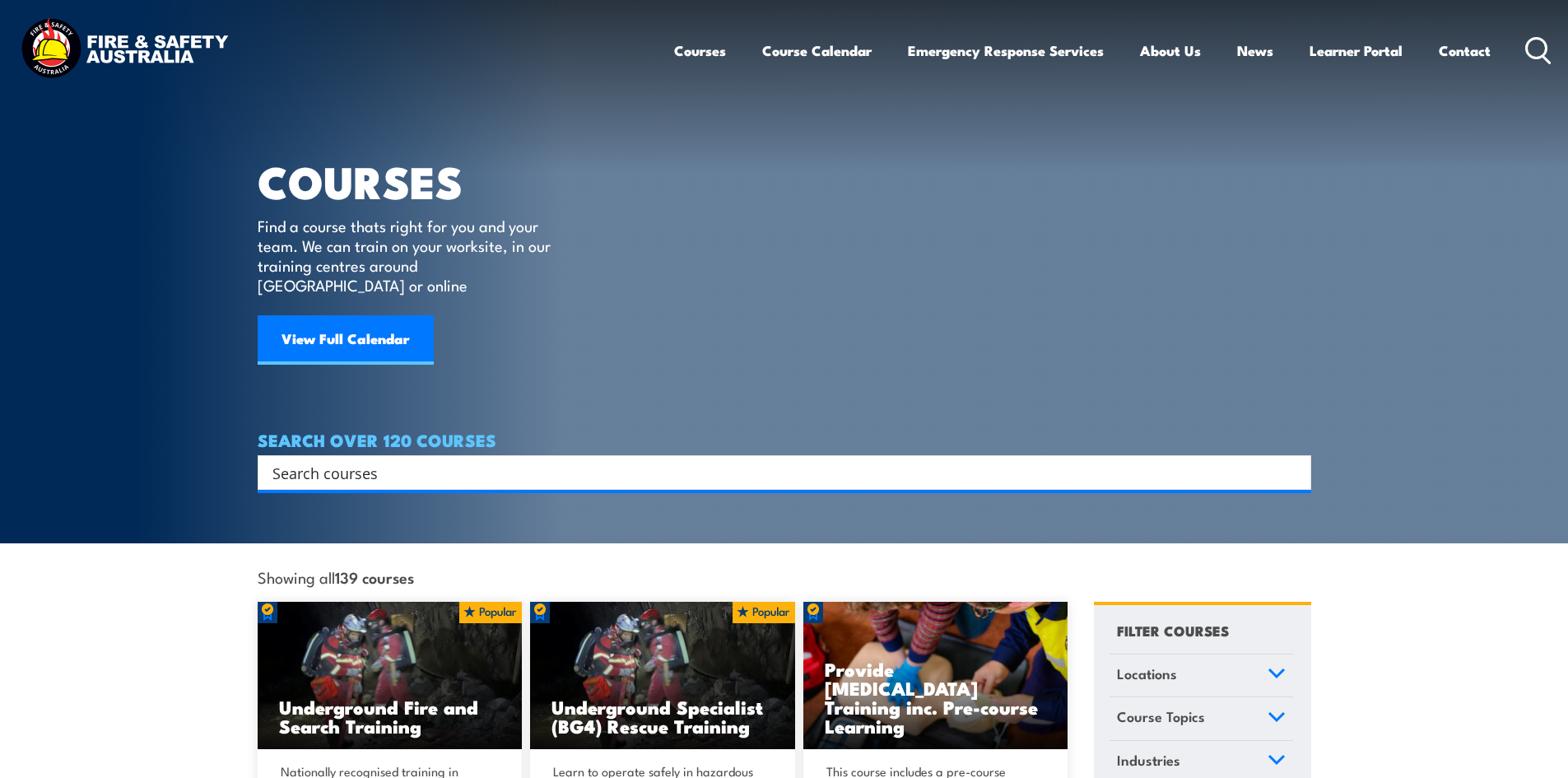
click at [621, 460] on input "Search input" at bounding box center [773, 472] width 1002 height 25
type input "provide first aid"
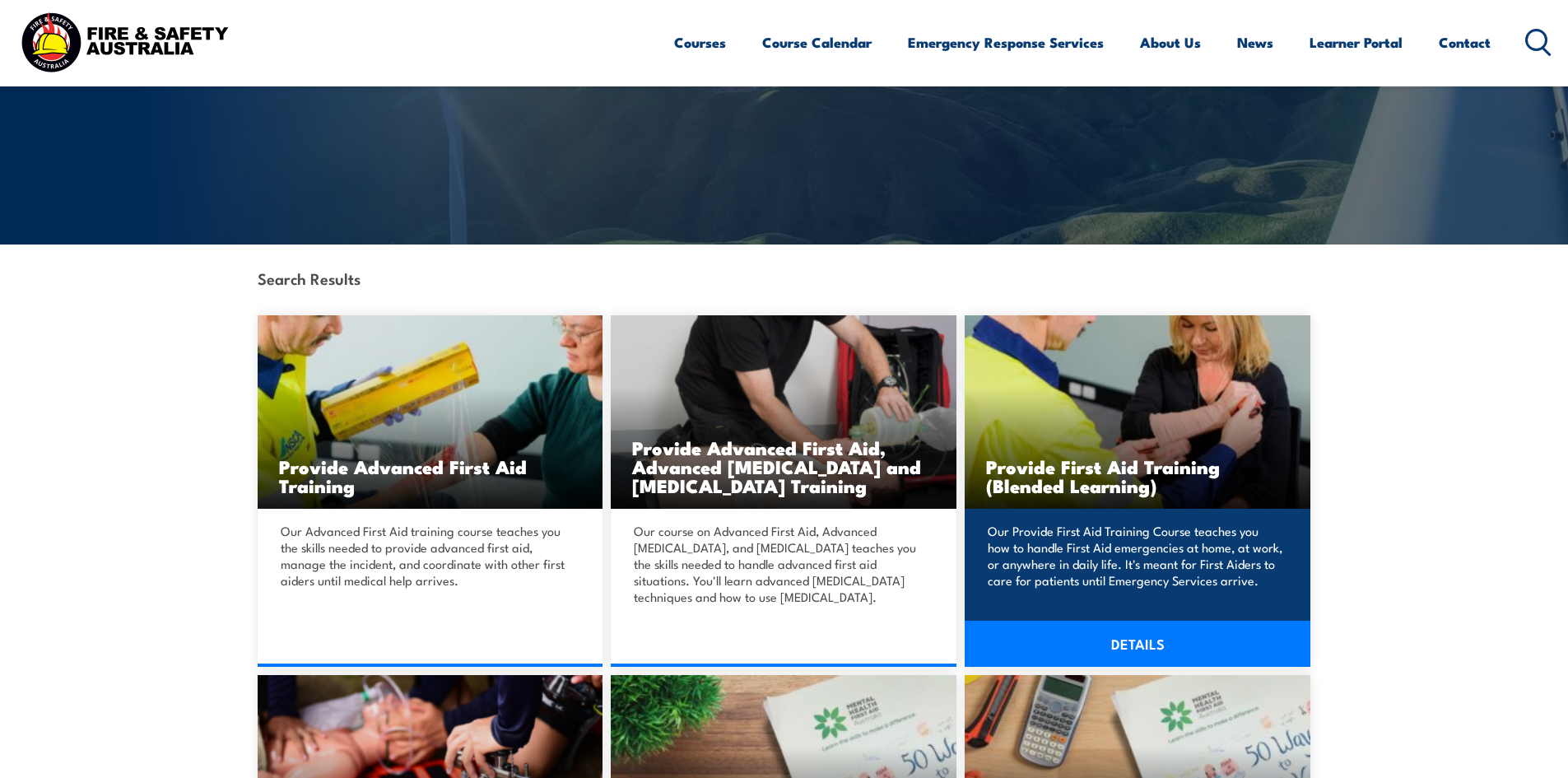
scroll to position [247, 0]
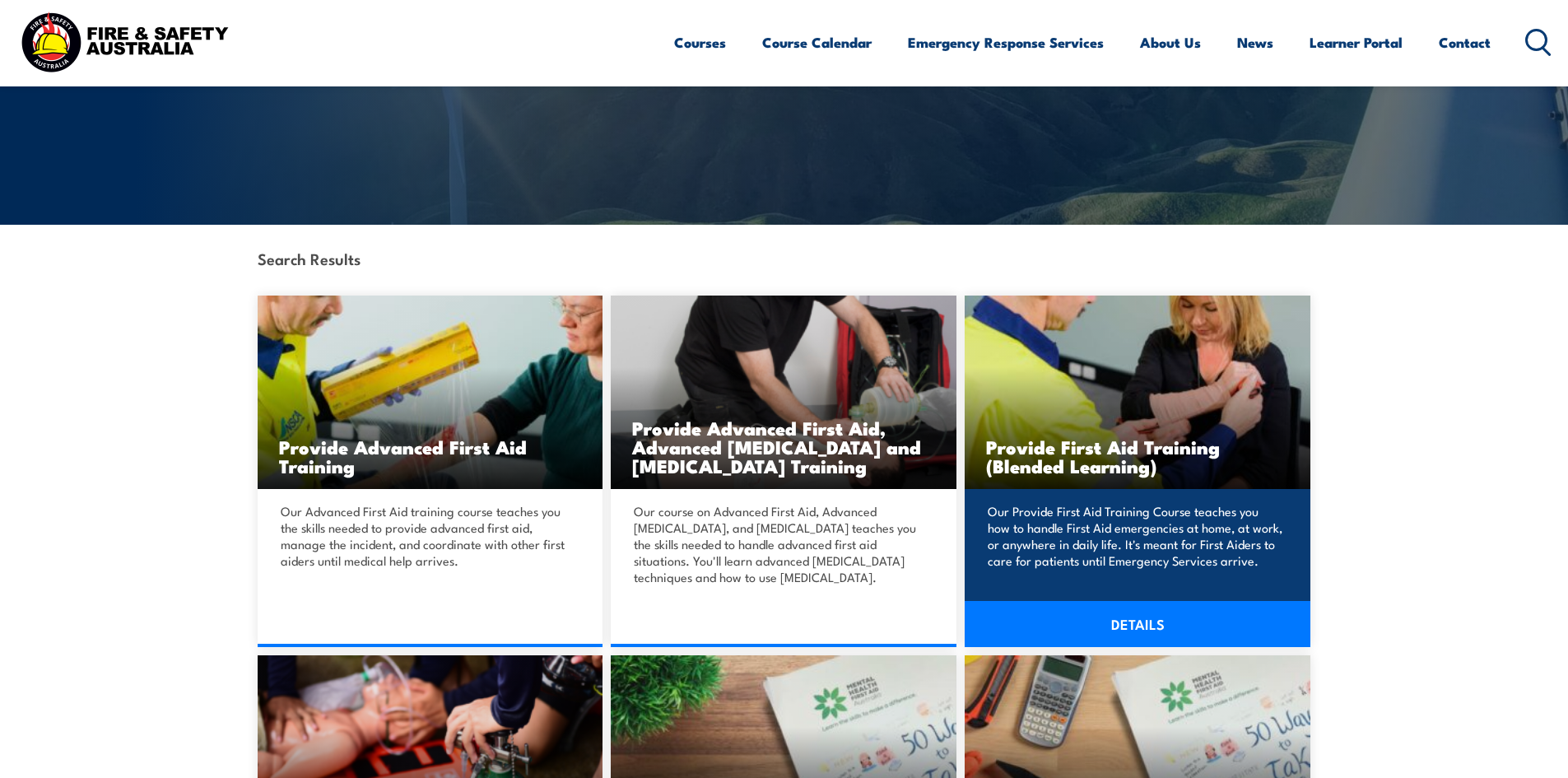
click at [1185, 610] on link "DETAILS" at bounding box center [1137, 624] width 346 height 46
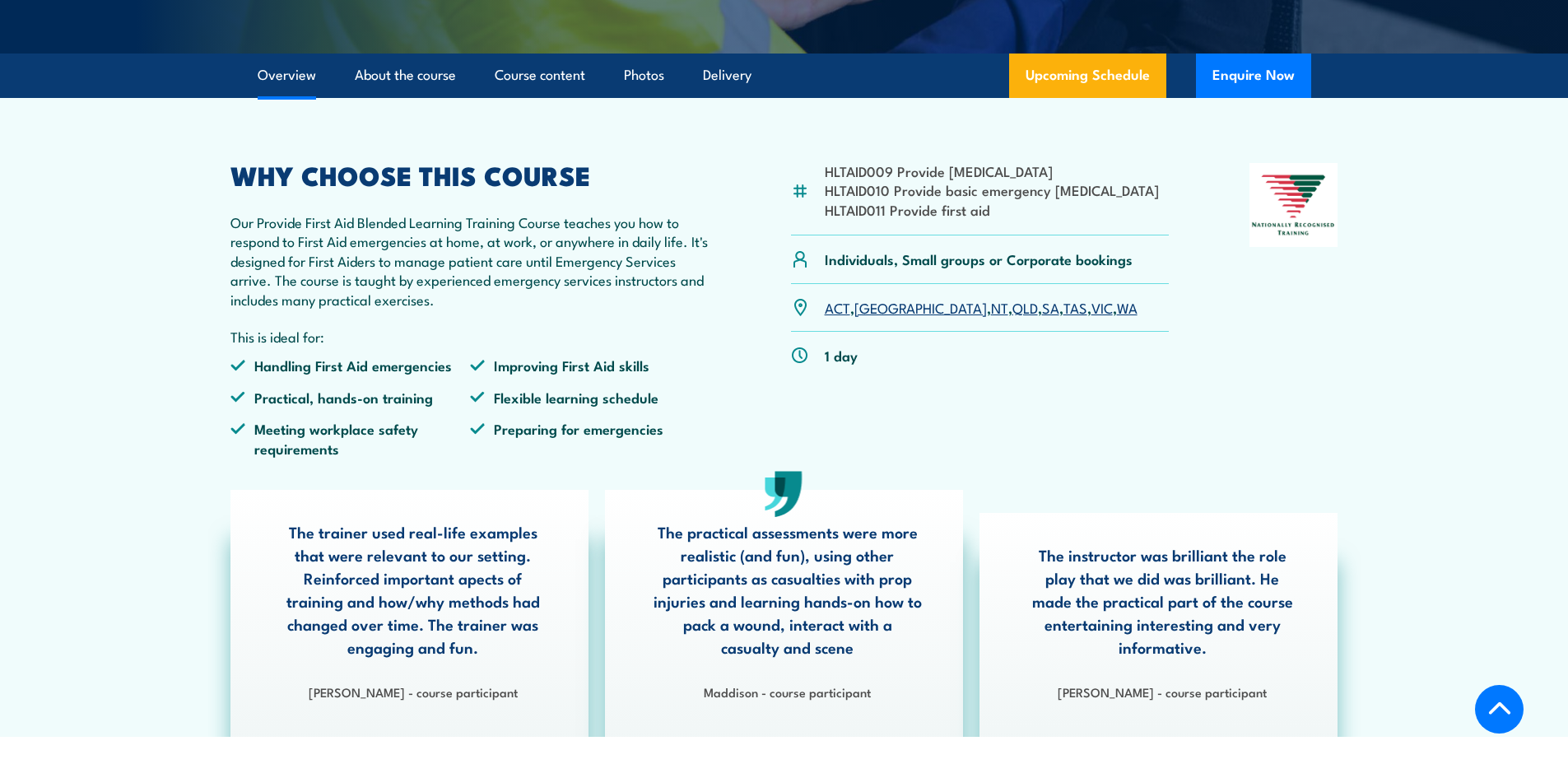
scroll to position [411, 0]
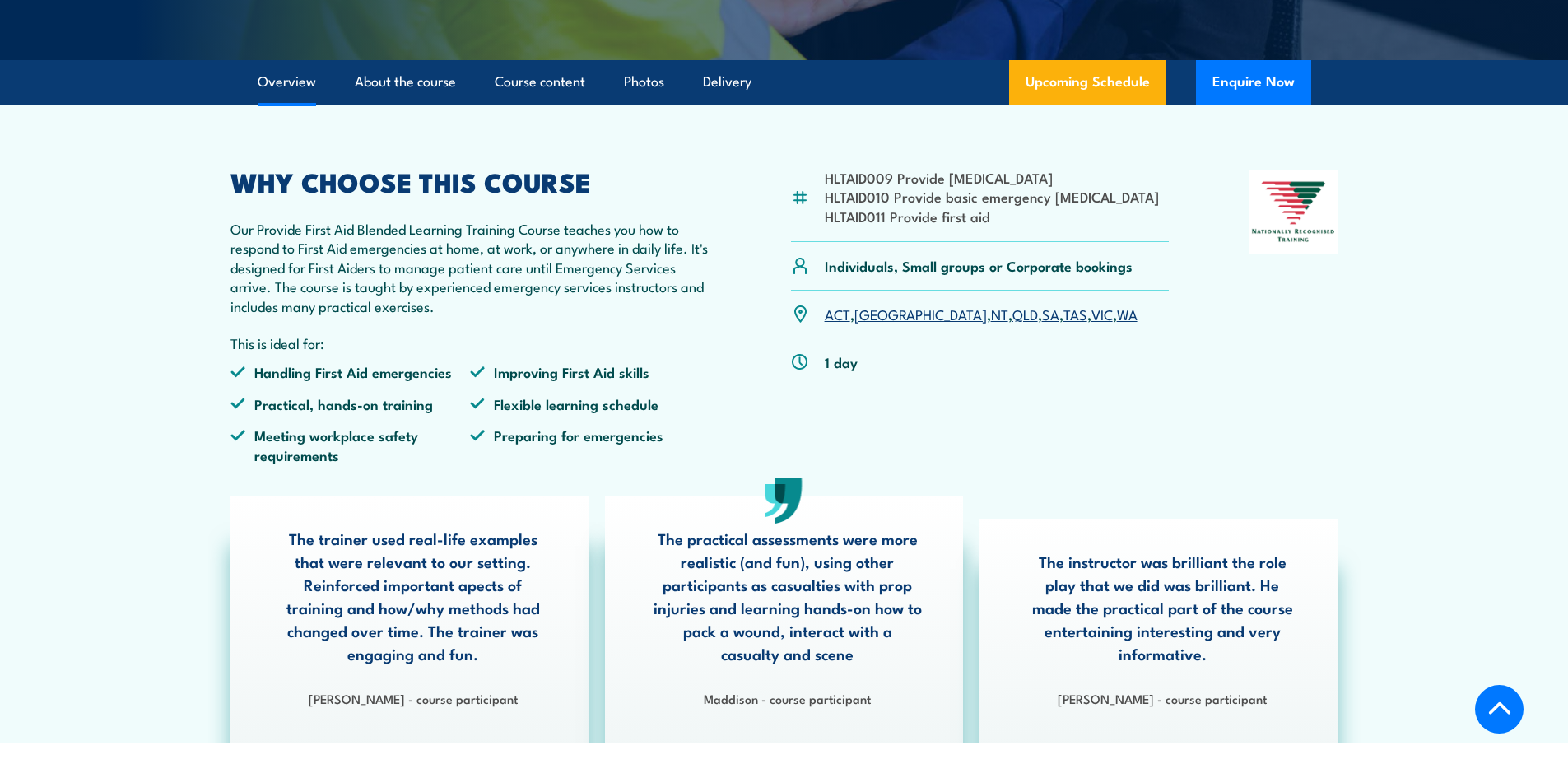
click at [905, 206] on li "HLTAID010 Provide basic emergency [MEDICAL_DATA]" at bounding box center [991, 197] width 334 height 19
drag, startPoint x: 888, startPoint y: 254, endPoint x: 829, endPoint y: 251, distance: 59.1
click at [829, 226] on li "HLTAID011 Provide first aid" at bounding box center [991, 216] width 334 height 19
copy li "HLTAID011"
